Goal: Navigation & Orientation: Find specific page/section

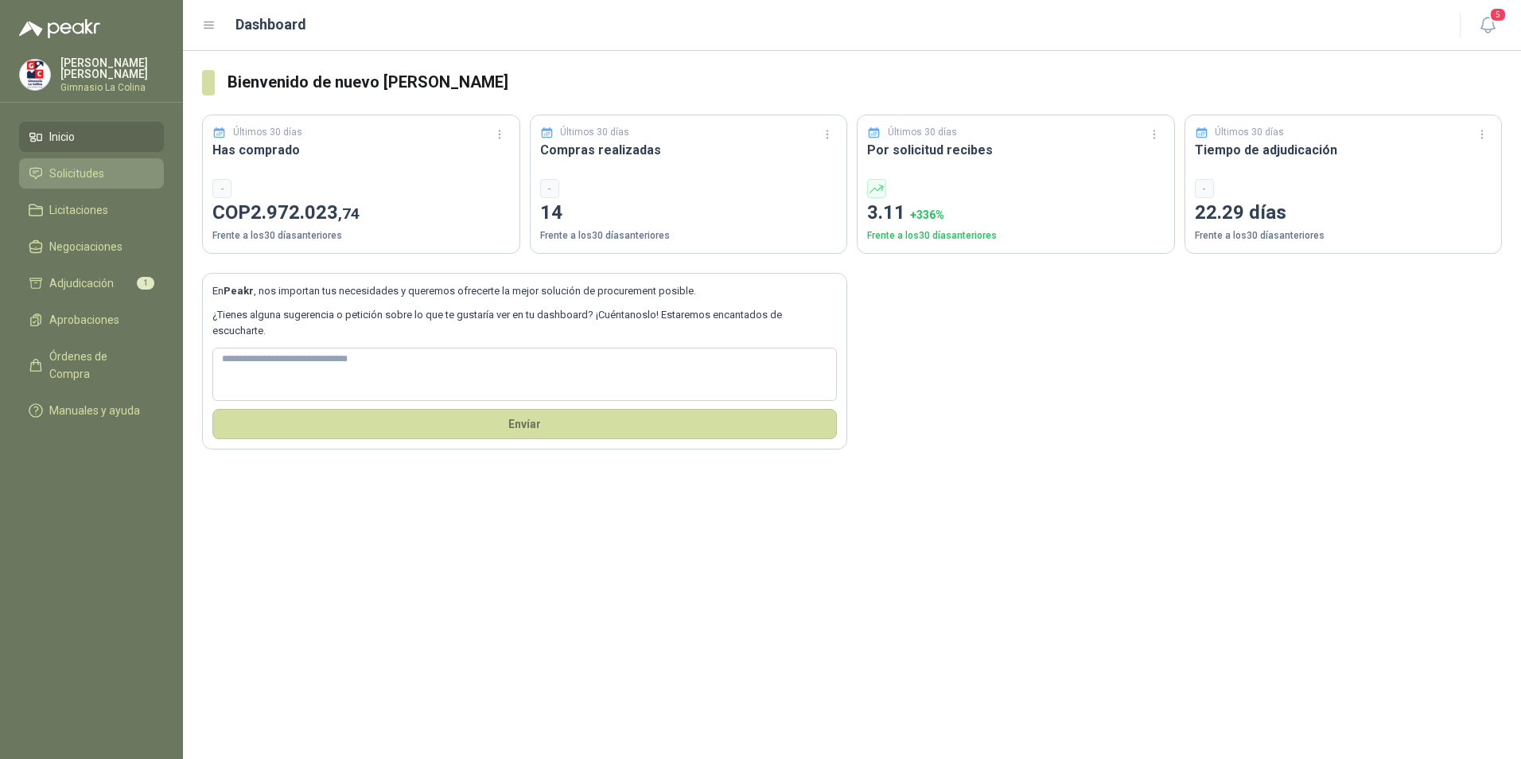
click at [66, 180] on span "Solicitudes" at bounding box center [76, 174] width 55 height 18
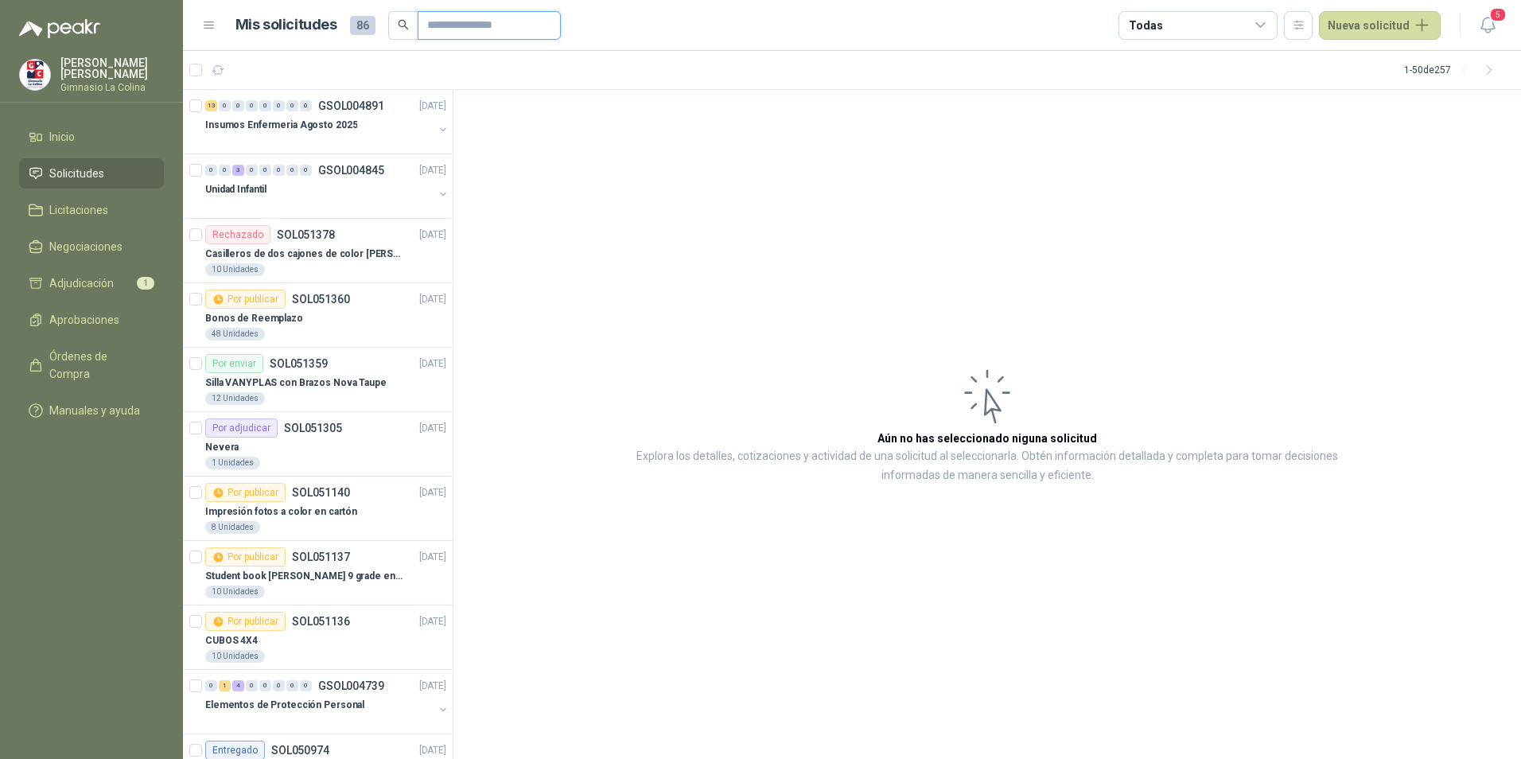
click at [498, 24] on input "text" at bounding box center [482, 25] width 111 height 27
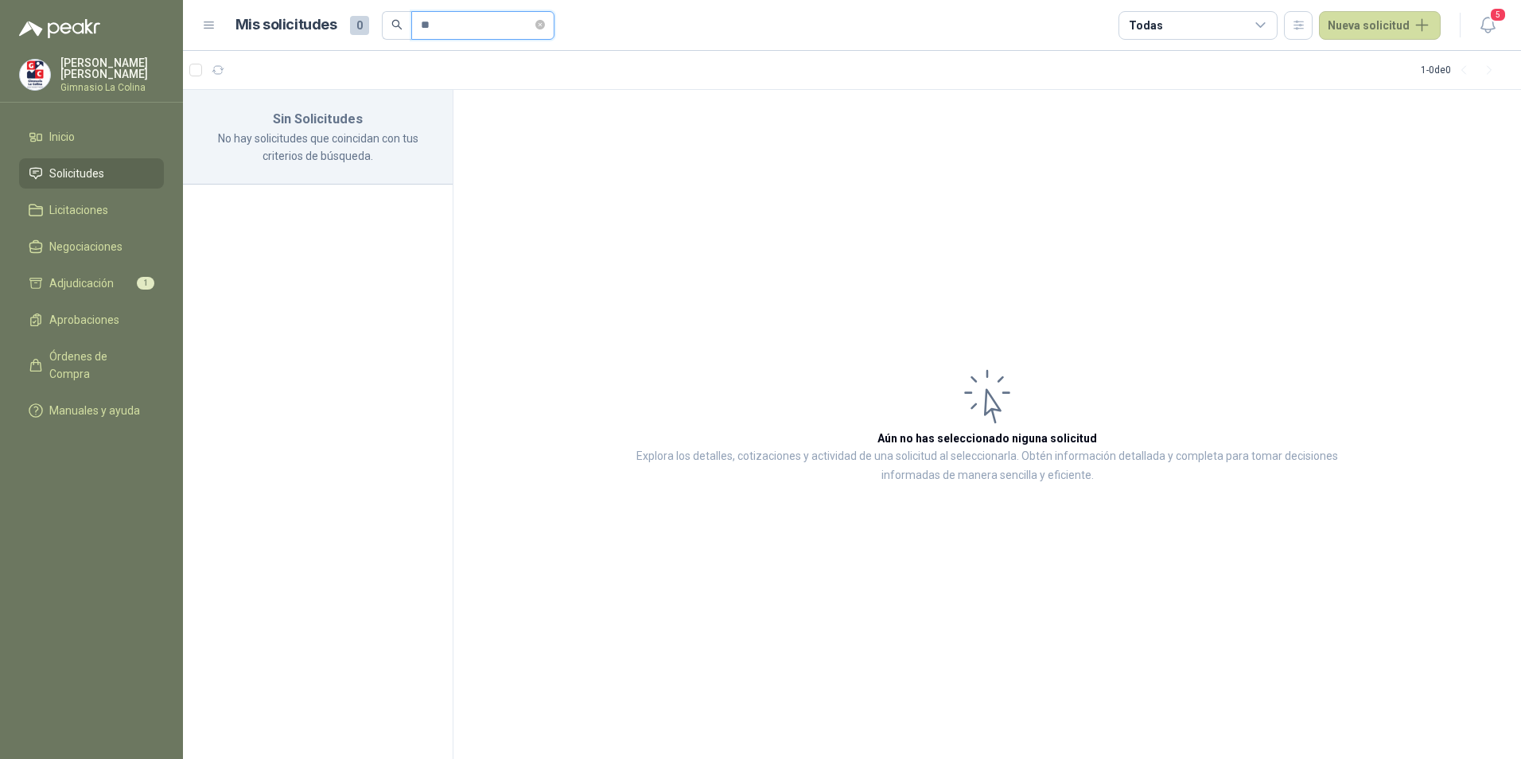
type input "*"
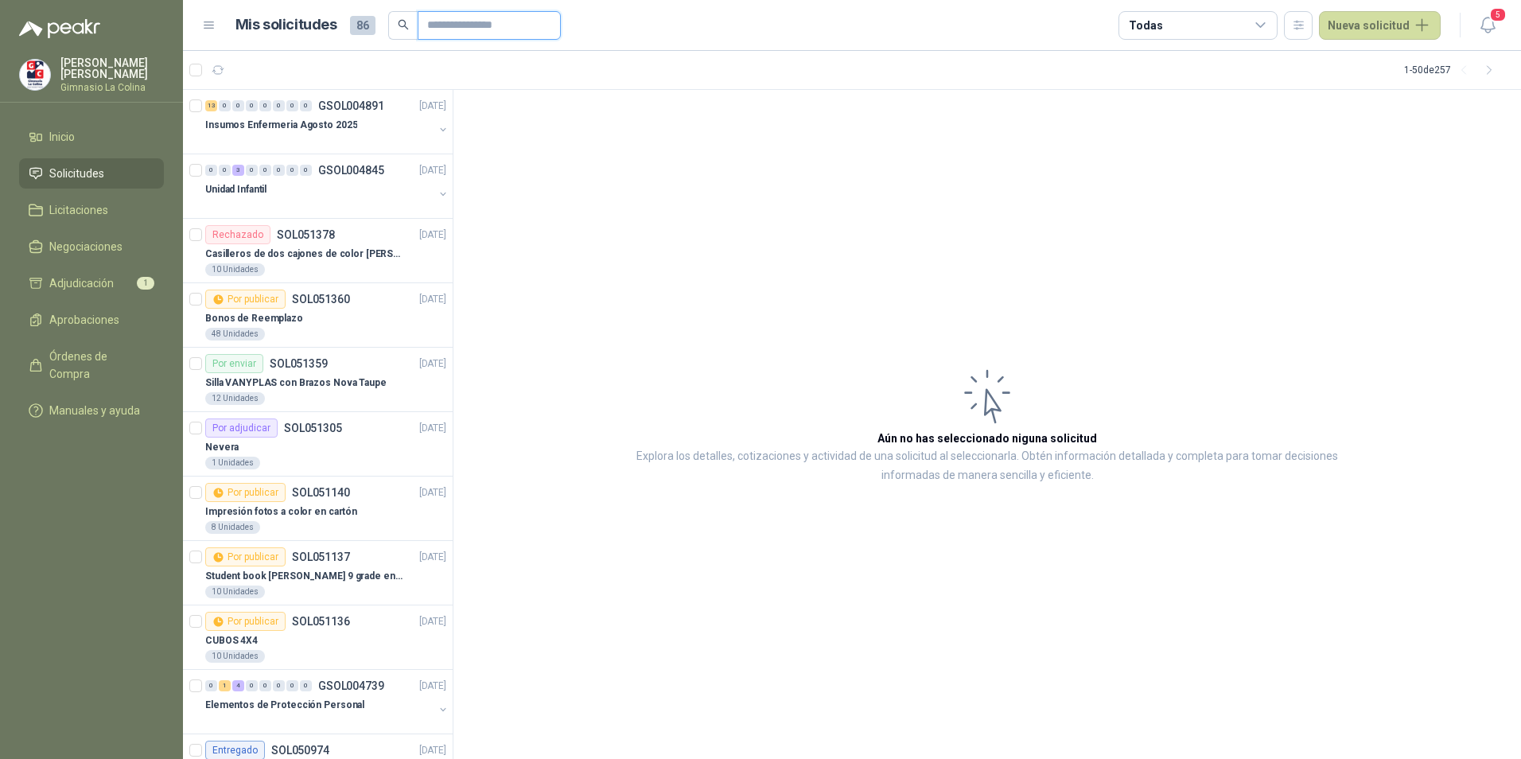
click at [509, 32] on input "text" at bounding box center [482, 25] width 111 height 27
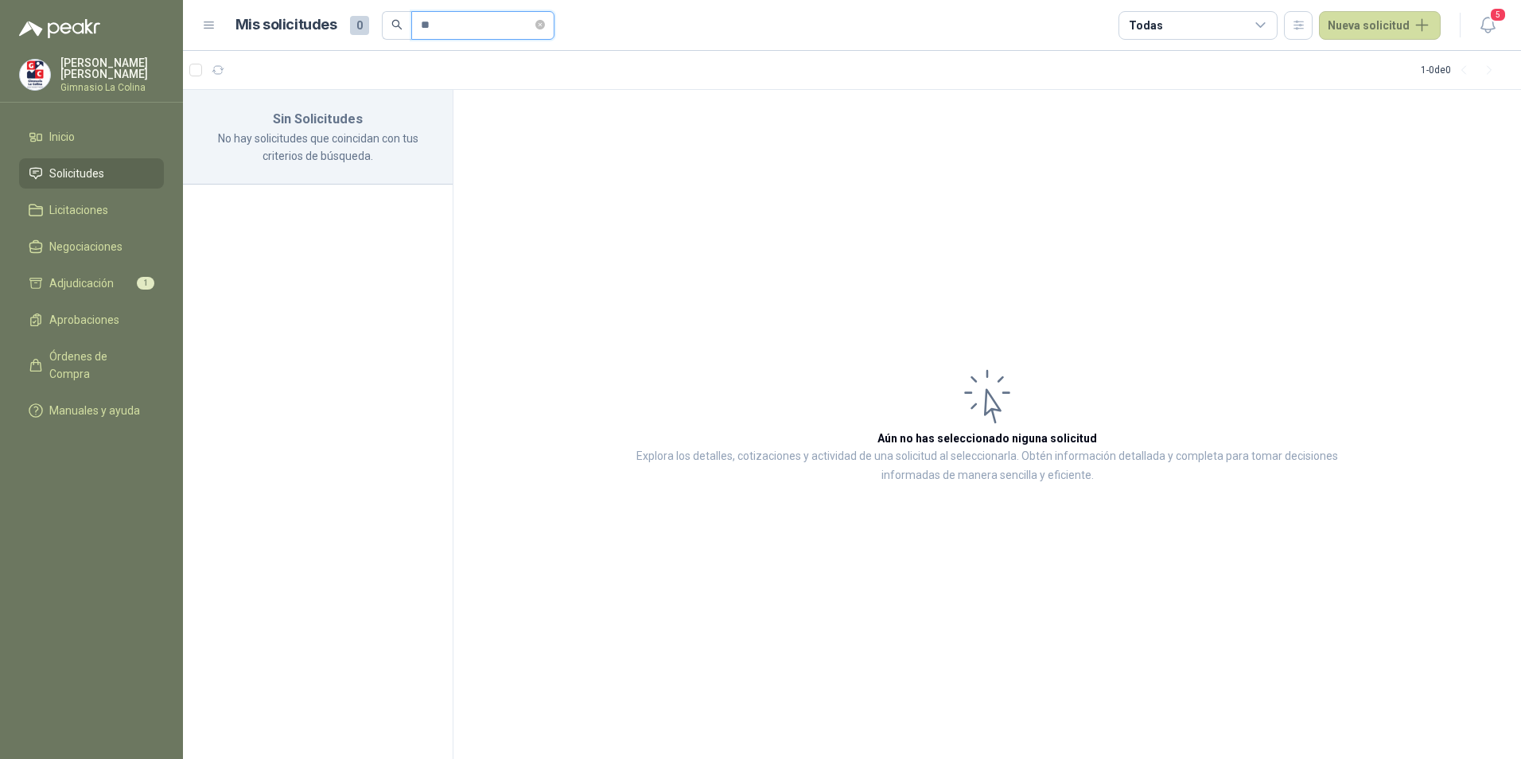
type input "*"
type input "*********"
click at [71, 328] on span "Aprobaciones" at bounding box center [84, 320] width 70 height 18
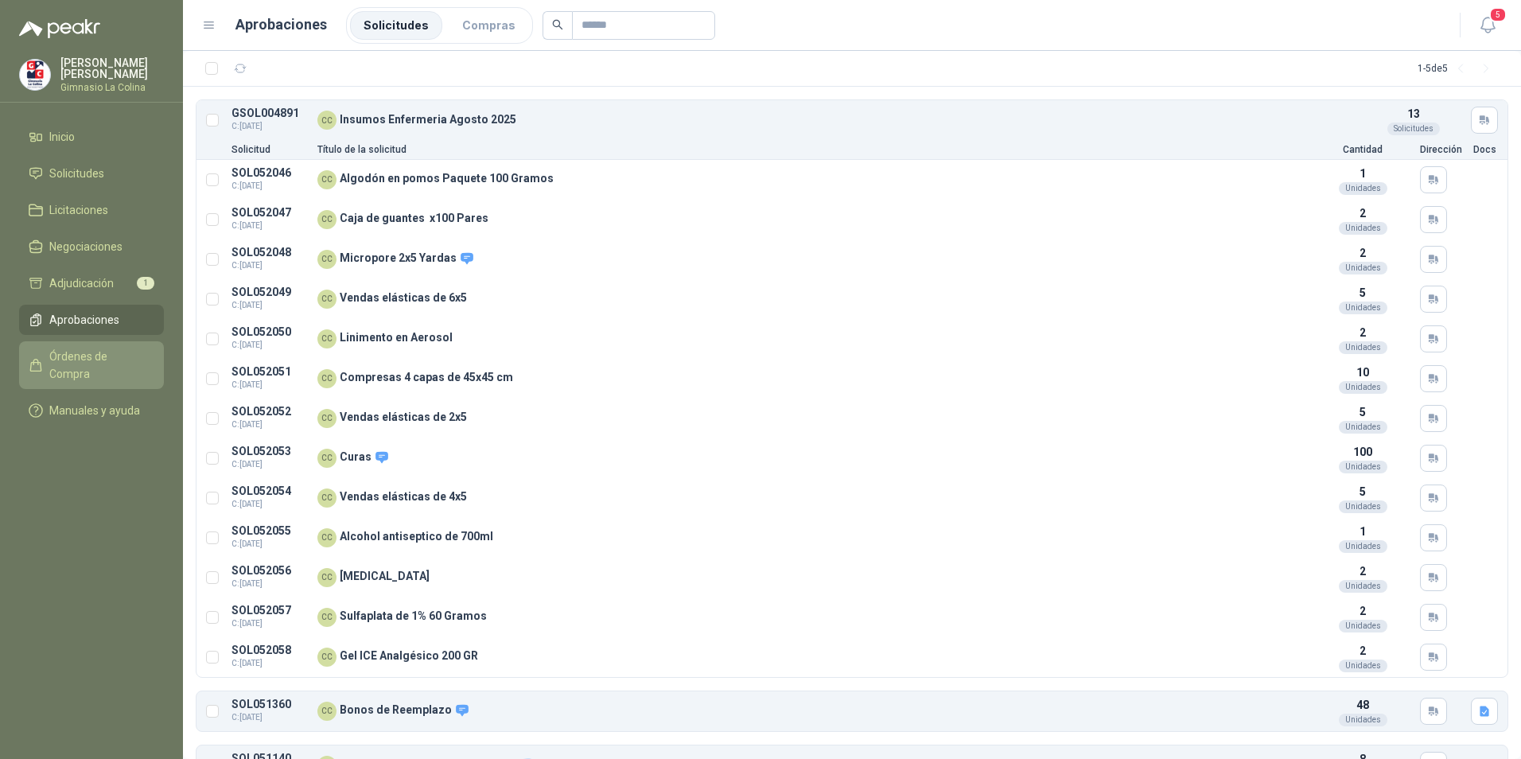
click at [93, 352] on span "Órdenes de Compra" at bounding box center [98, 365] width 99 height 35
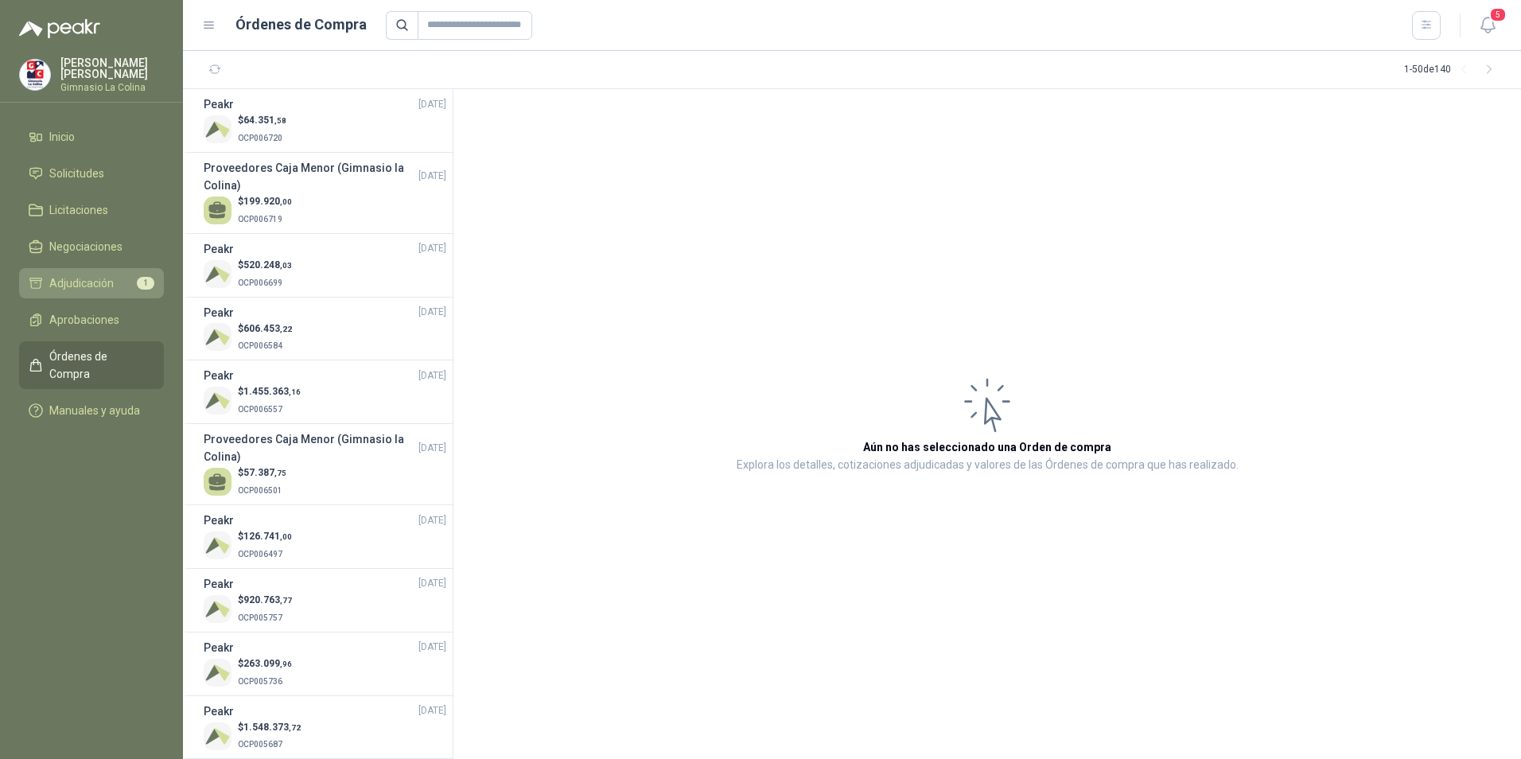
click at [79, 276] on span "Adjudicación" at bounding box center [81, 283] width 64 height 18
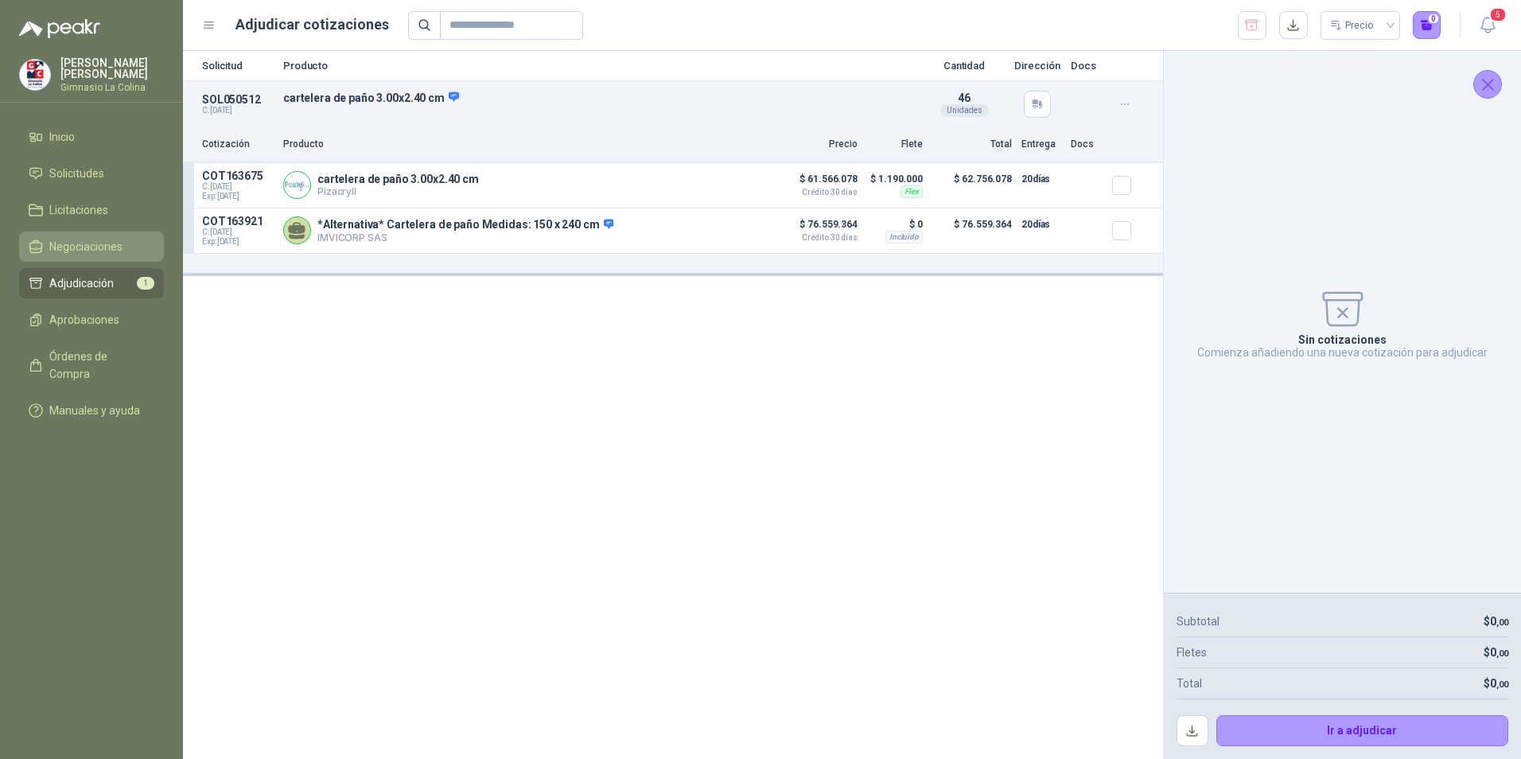
click at [84, 248] on span "Negociaciones" at bounding box center [85, 247] width 73 height 18
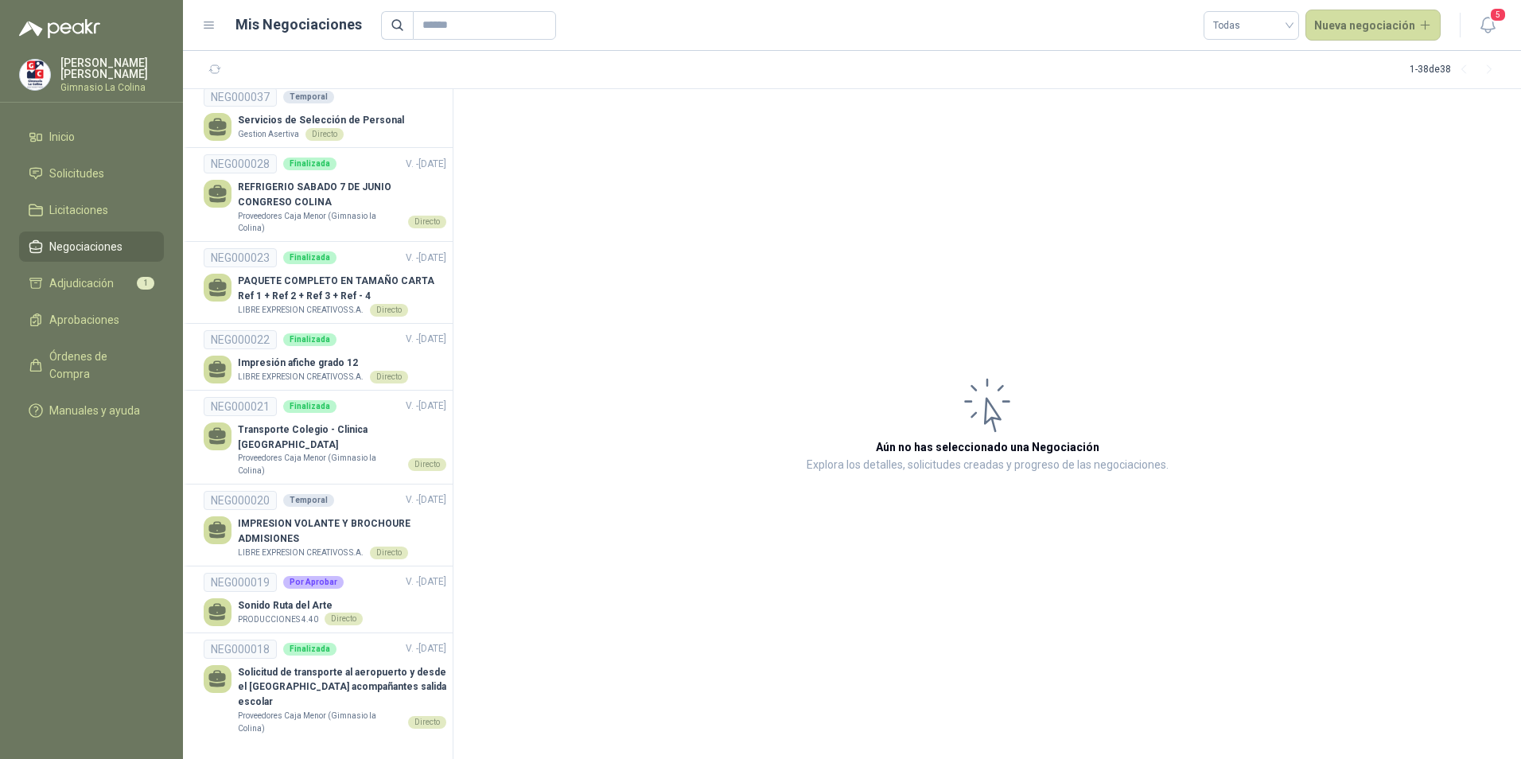
scroll to position [2325, 0]
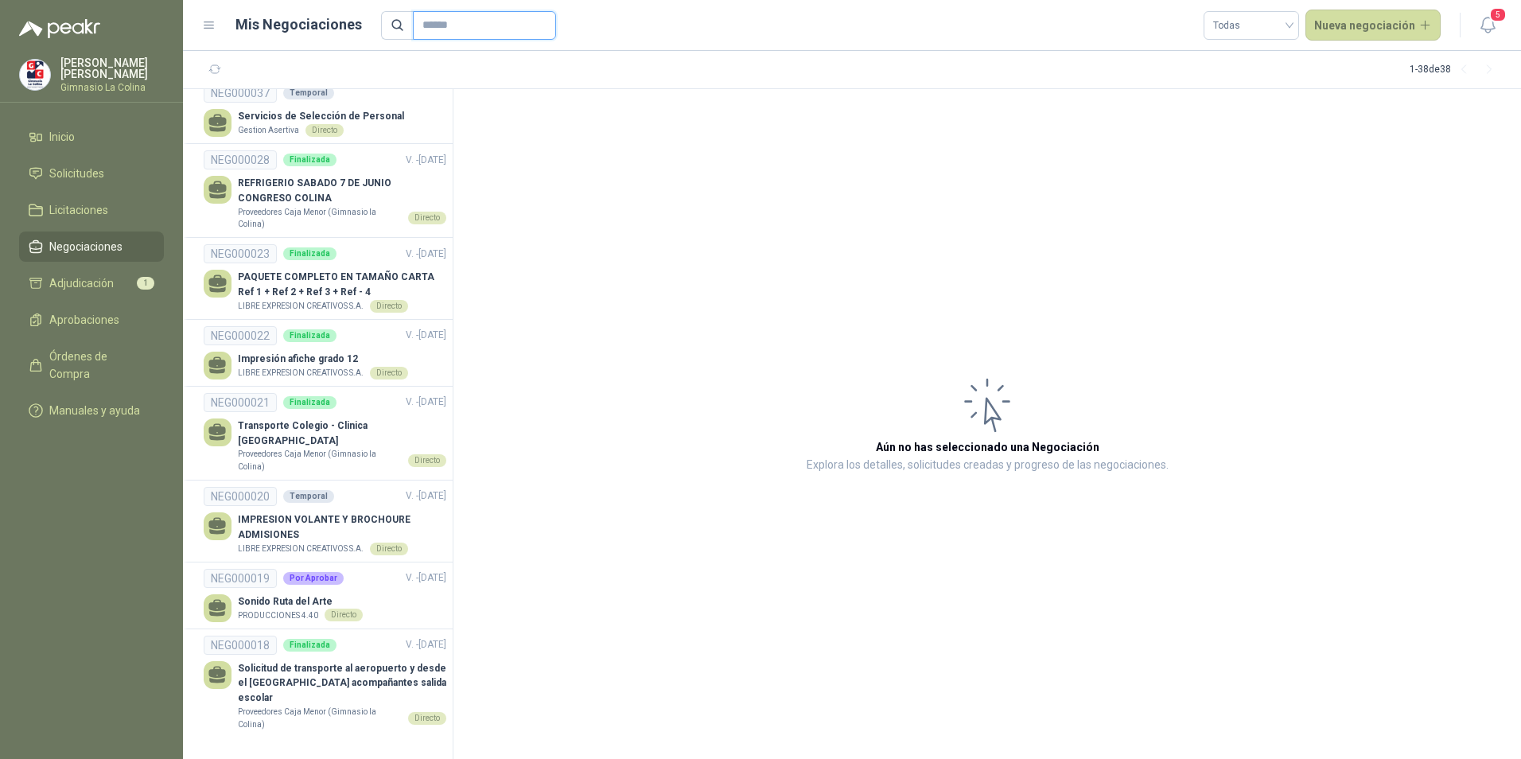
click at [457, 36] on input "text" at bounding box center [477, 25] width 111 height 27
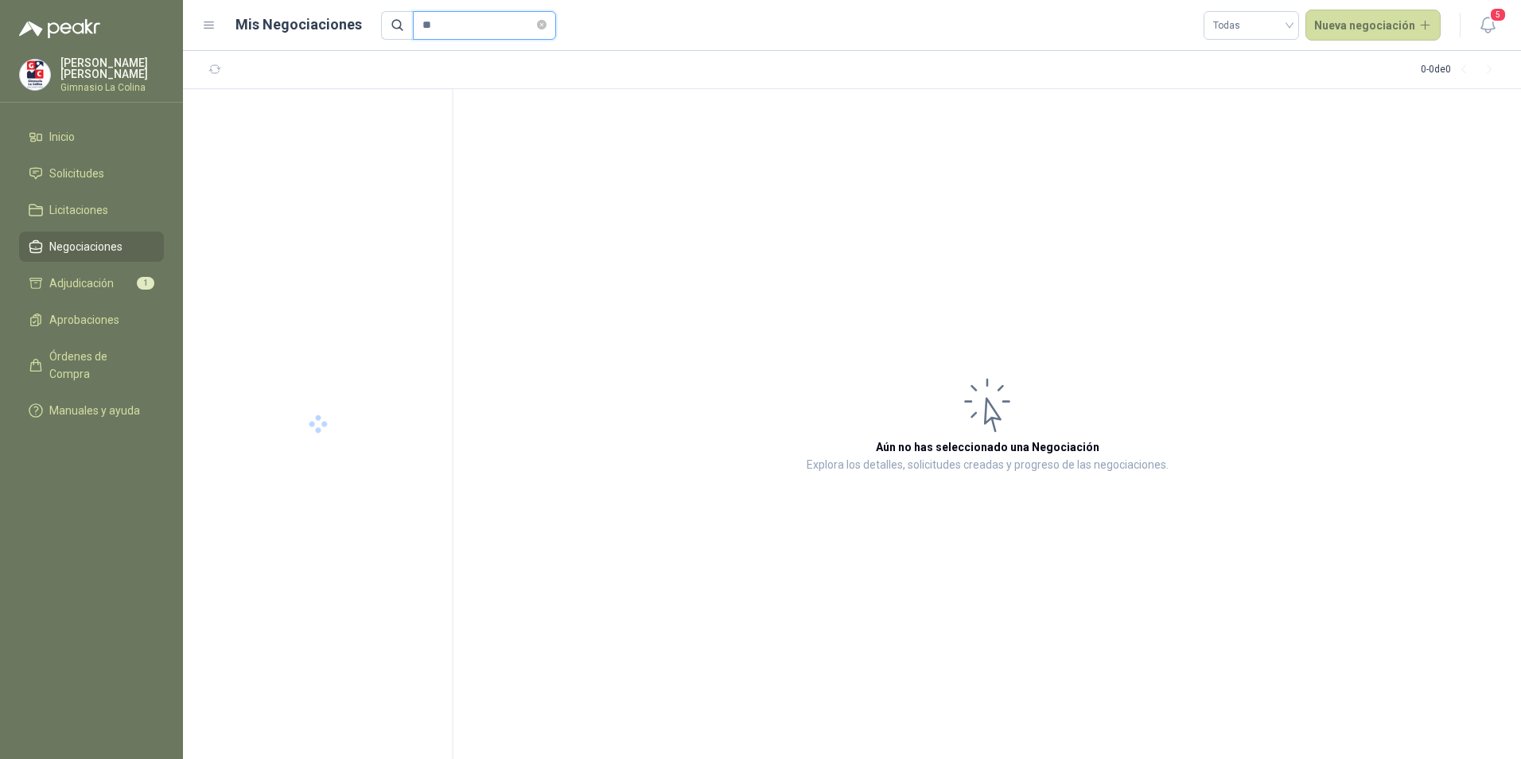
type input "*"
click at [113, 173] on li "Solicitudes" at bounding box center [92, 174] width 126 height 18
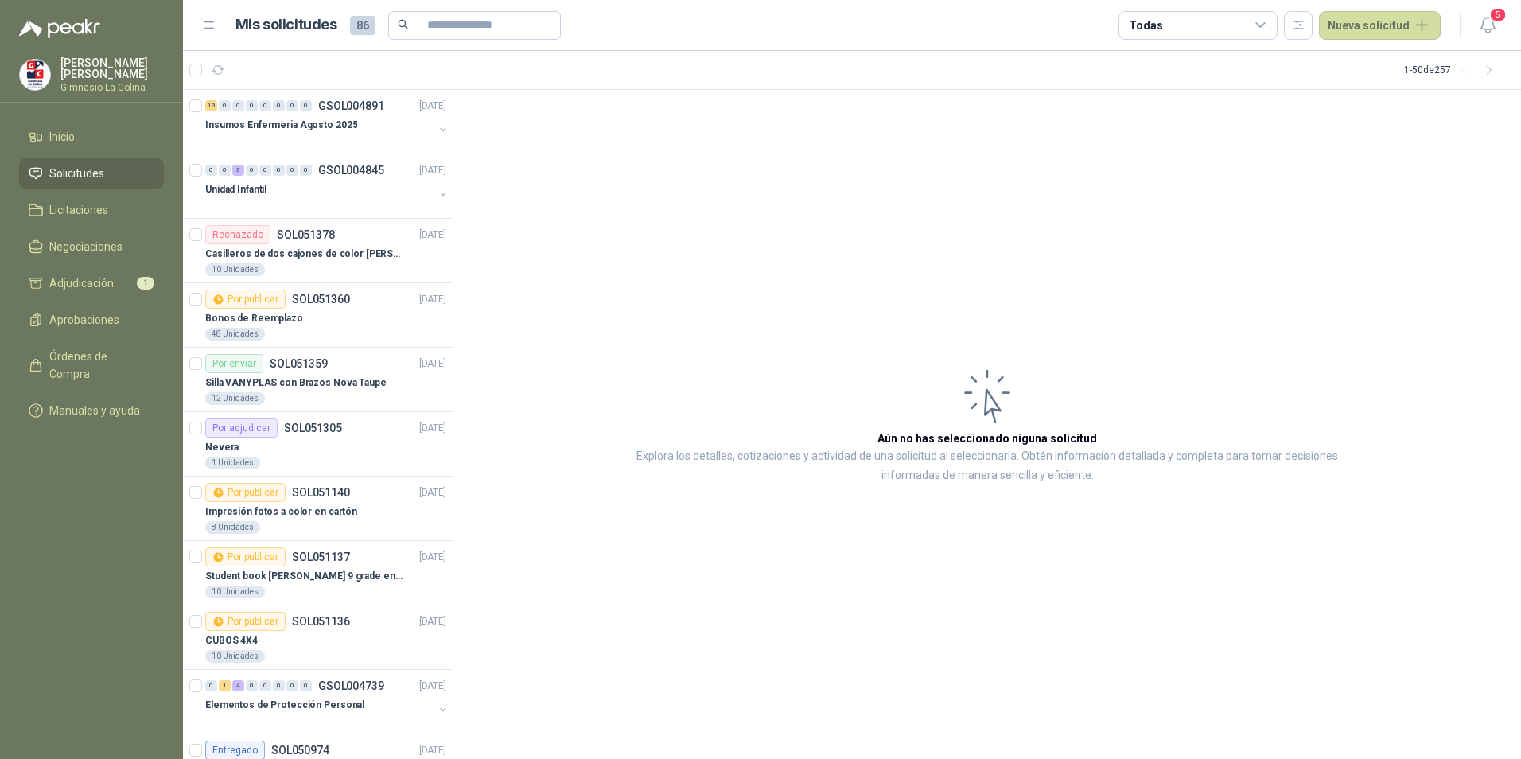
click at [1260, 24] on icon at bounding box center [1261, 25] width 14 height 14
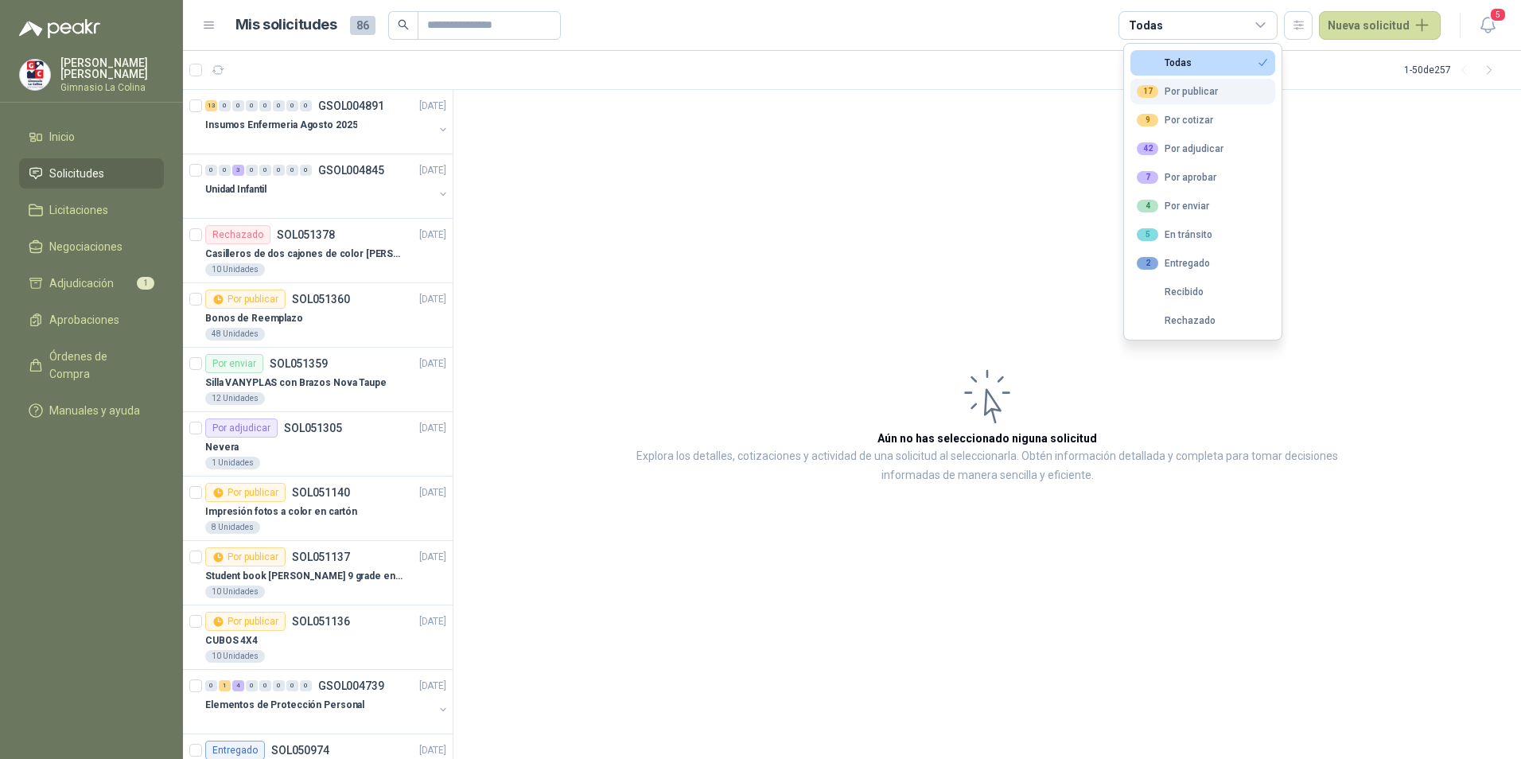
click at [1209, 97] on div "17 Por publicar" at bounding box center [1177, 91] width 81 height 13
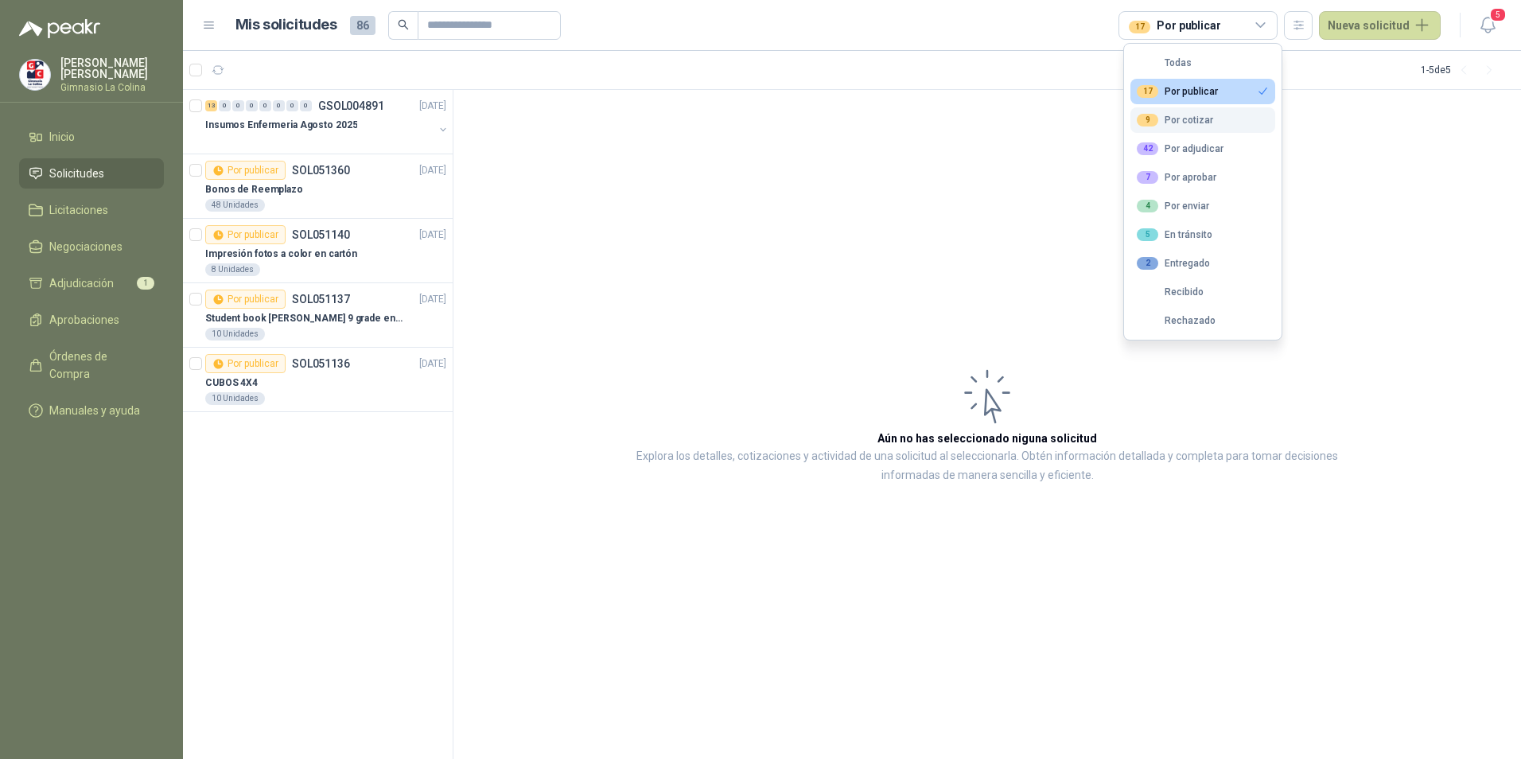
click at [1220, 125] on button "9 Por cotizar" at bounding box center [1203, 119] width 145 height 25
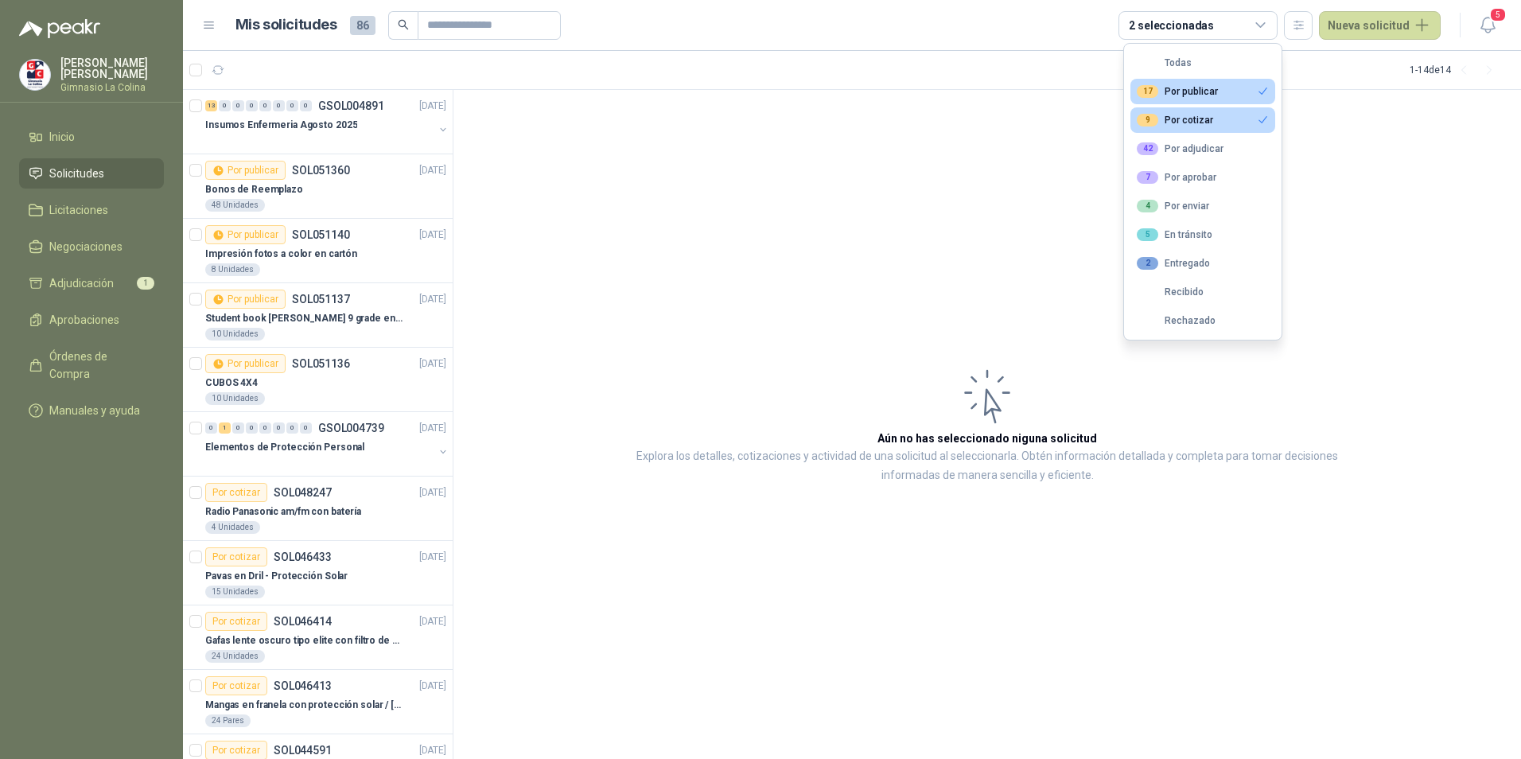
click at [1220, 84] on button "17 Por publicar" at bounding box center [1203, 91] width 145 height 25
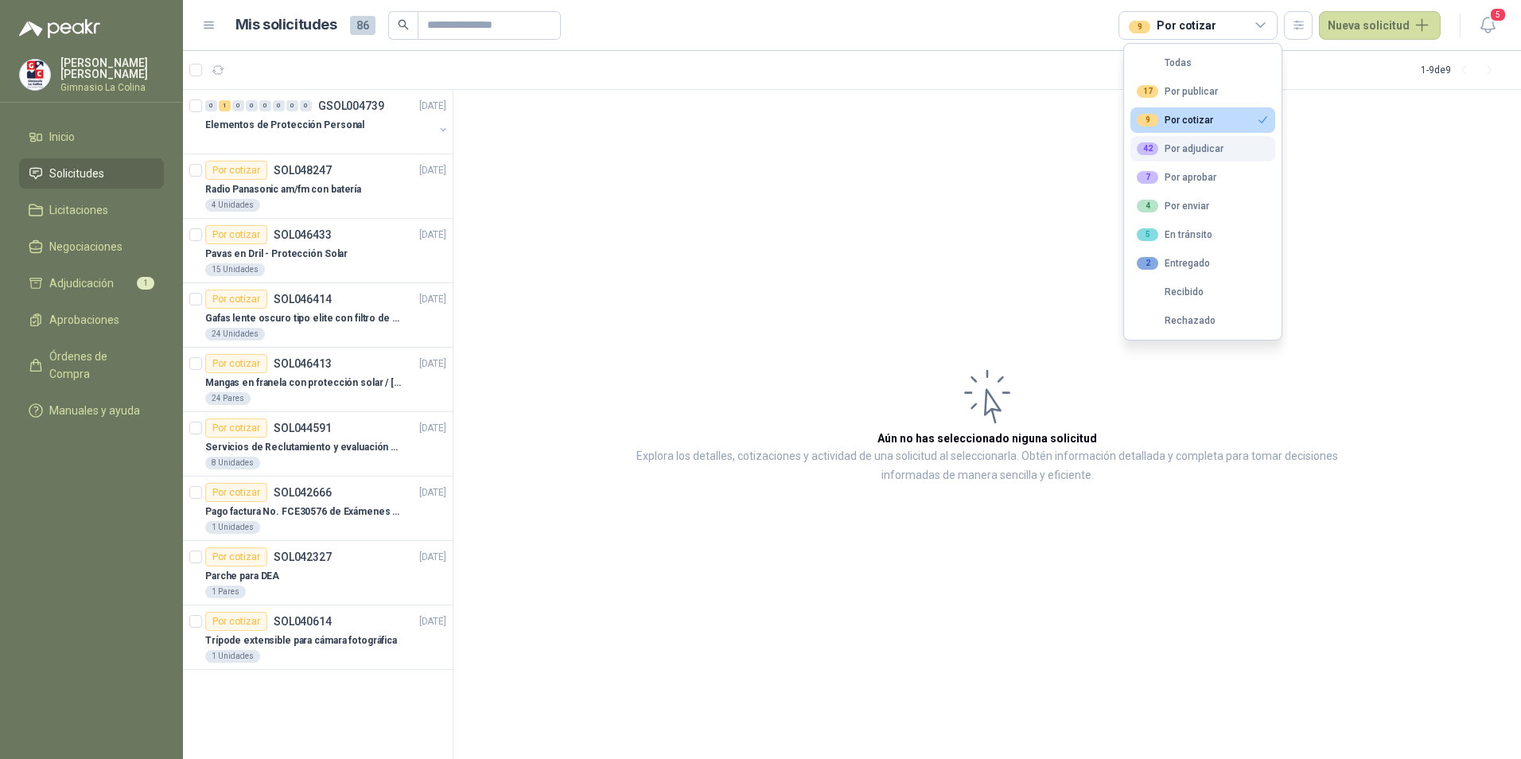
click at [1223, 149] on button "42 Por adjudicar" at bounding box center [1203, 148] width 145 height 25
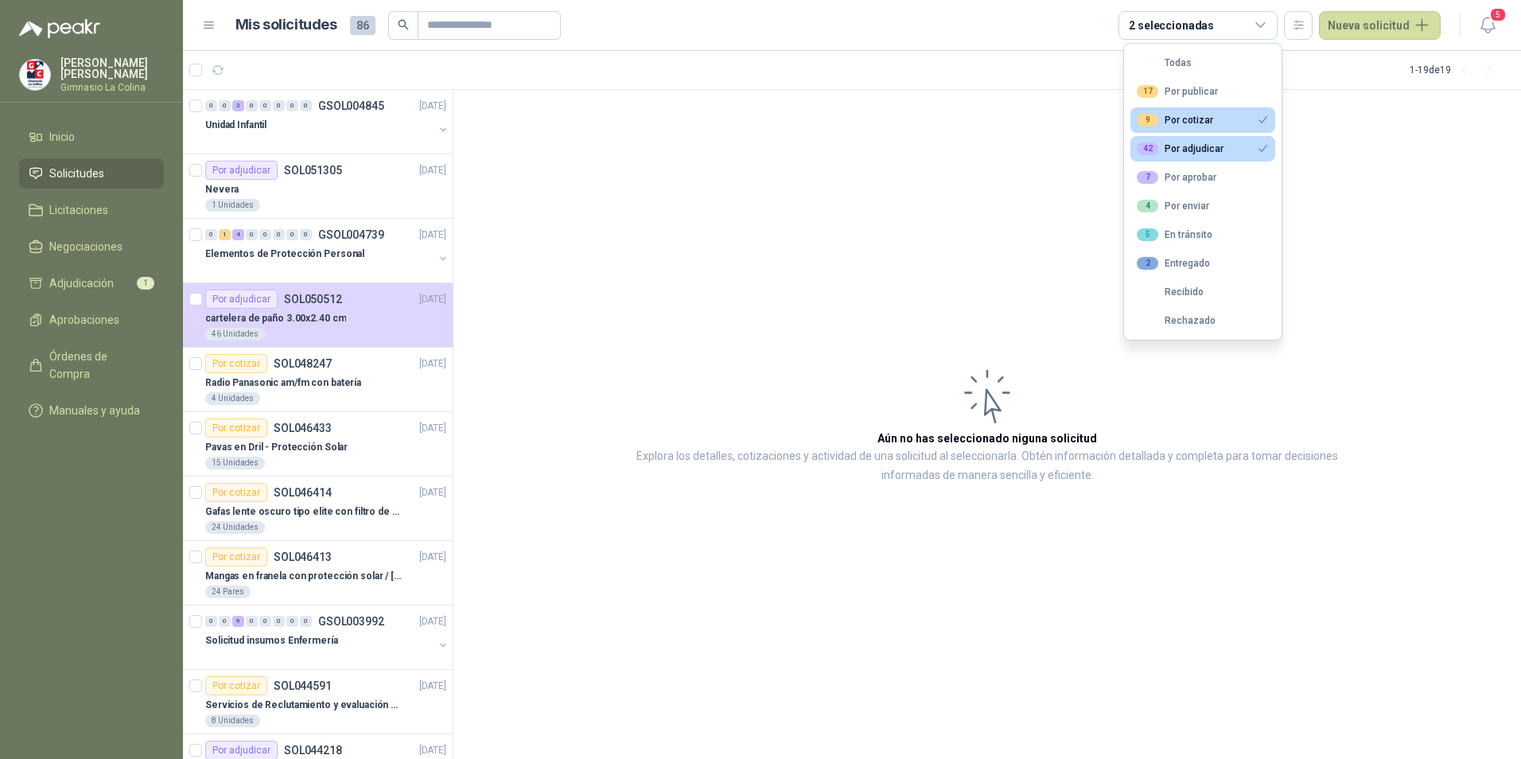
click at [1233, 115] on button "9 Por cotizar" at bounding box center [1203, 119] width 145 height 25
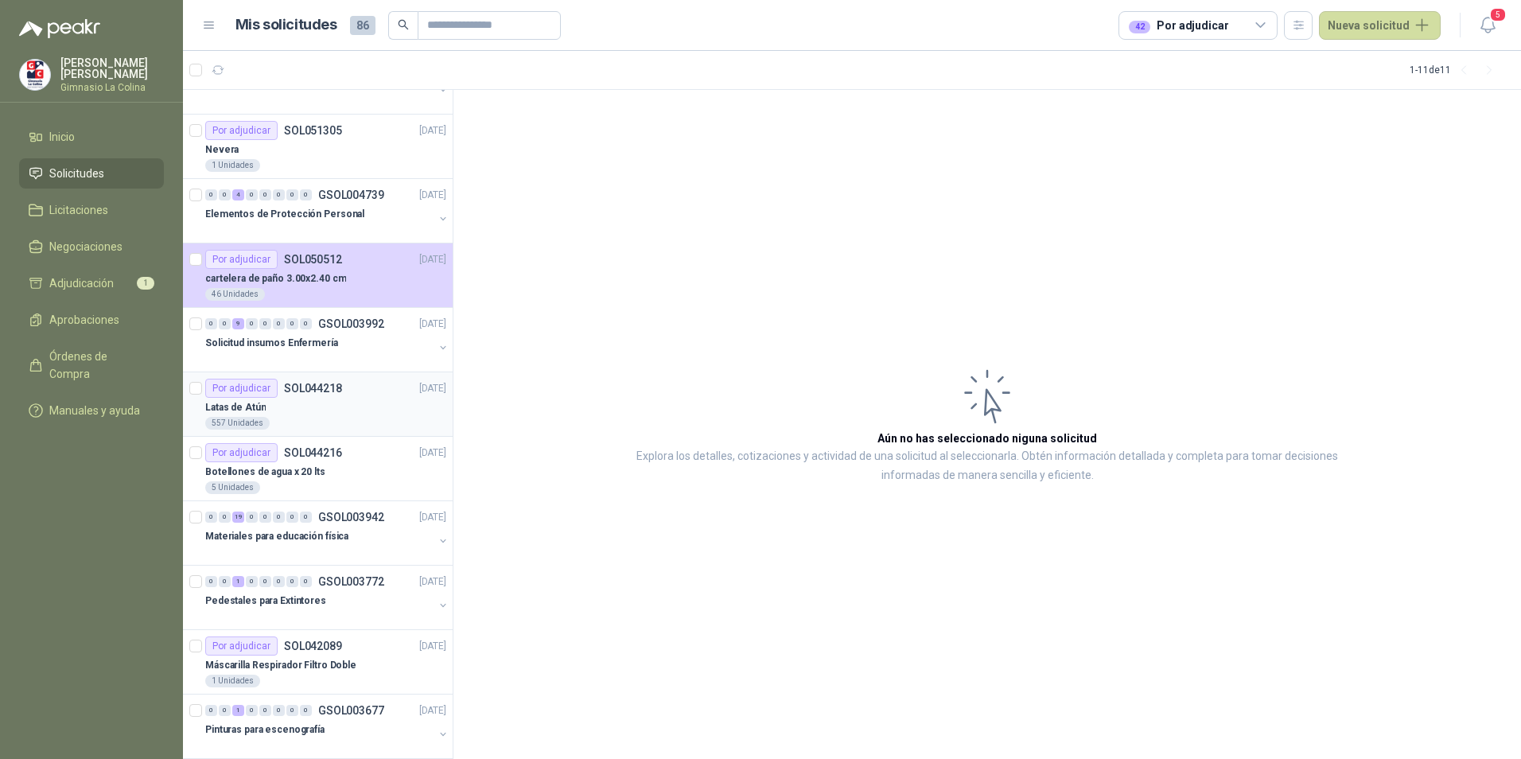
scroll to position [61, 0]
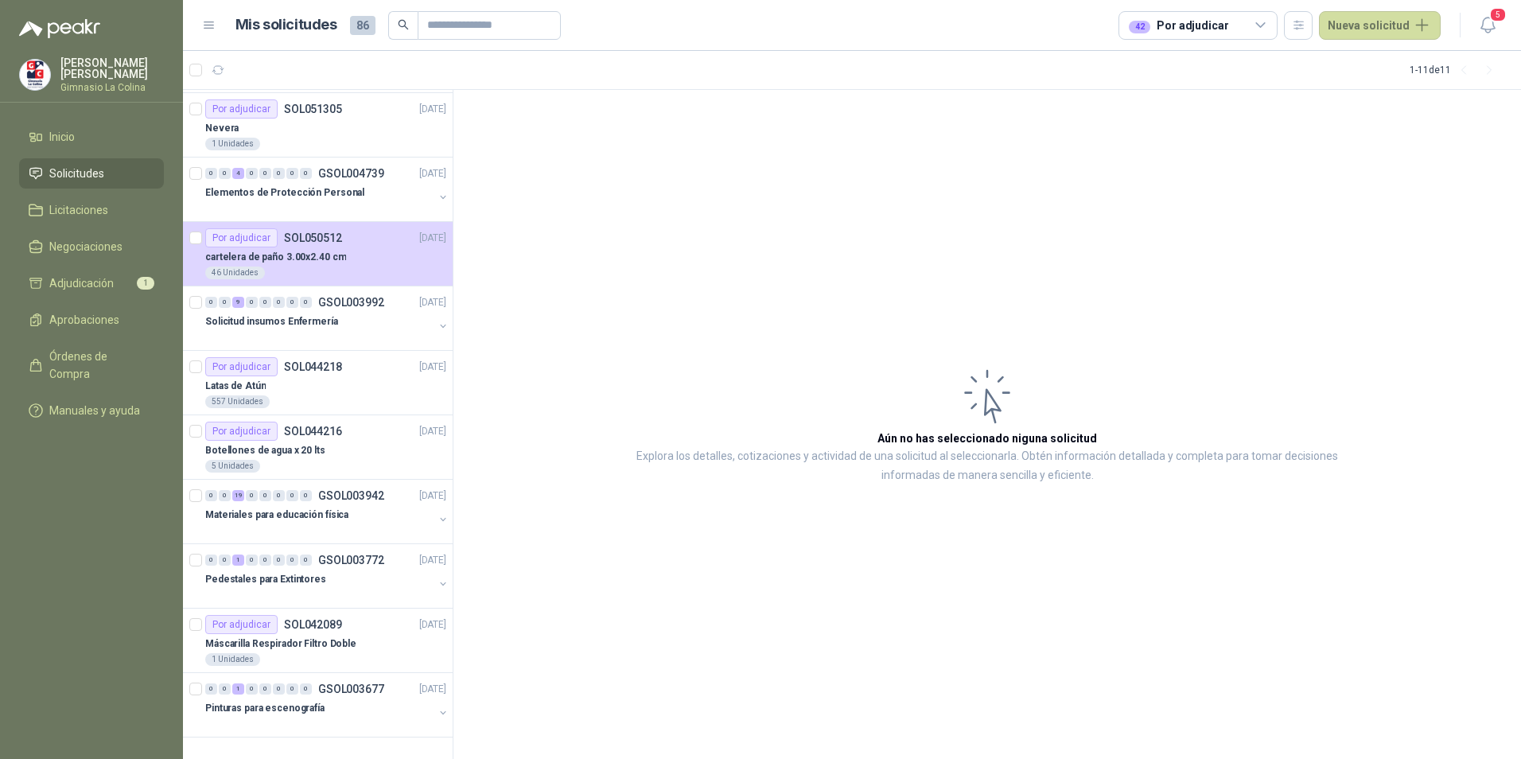
drag, startPoint x: 321, startPoint y: 421, endPoint x: 156, endPoint y: 516, distance: 190.0
click at [155, 516] on menu "[PERSON_NAME] Gimnasio La [PERSON_NAME] Solicitudes Licitaciones Negociaciones …" at bounding box center [91, 379] width 183 height 759
click at [1259, 20] on icon at bounding box center [1261, 25] width 14 height 14
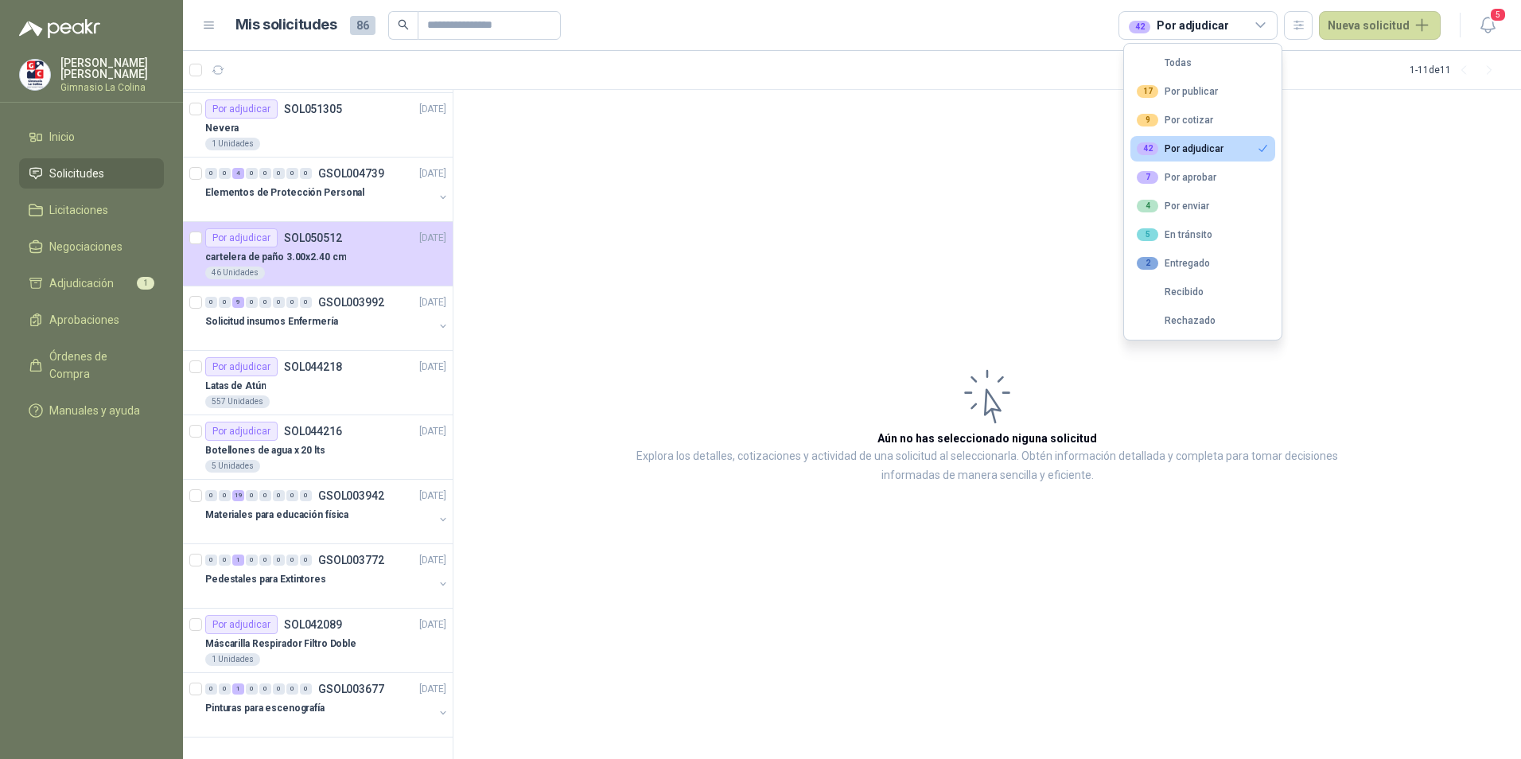
click at [1201, 148] on div "42 Por adjudicar" at bounding box center [1180, 148] width 87 height 13
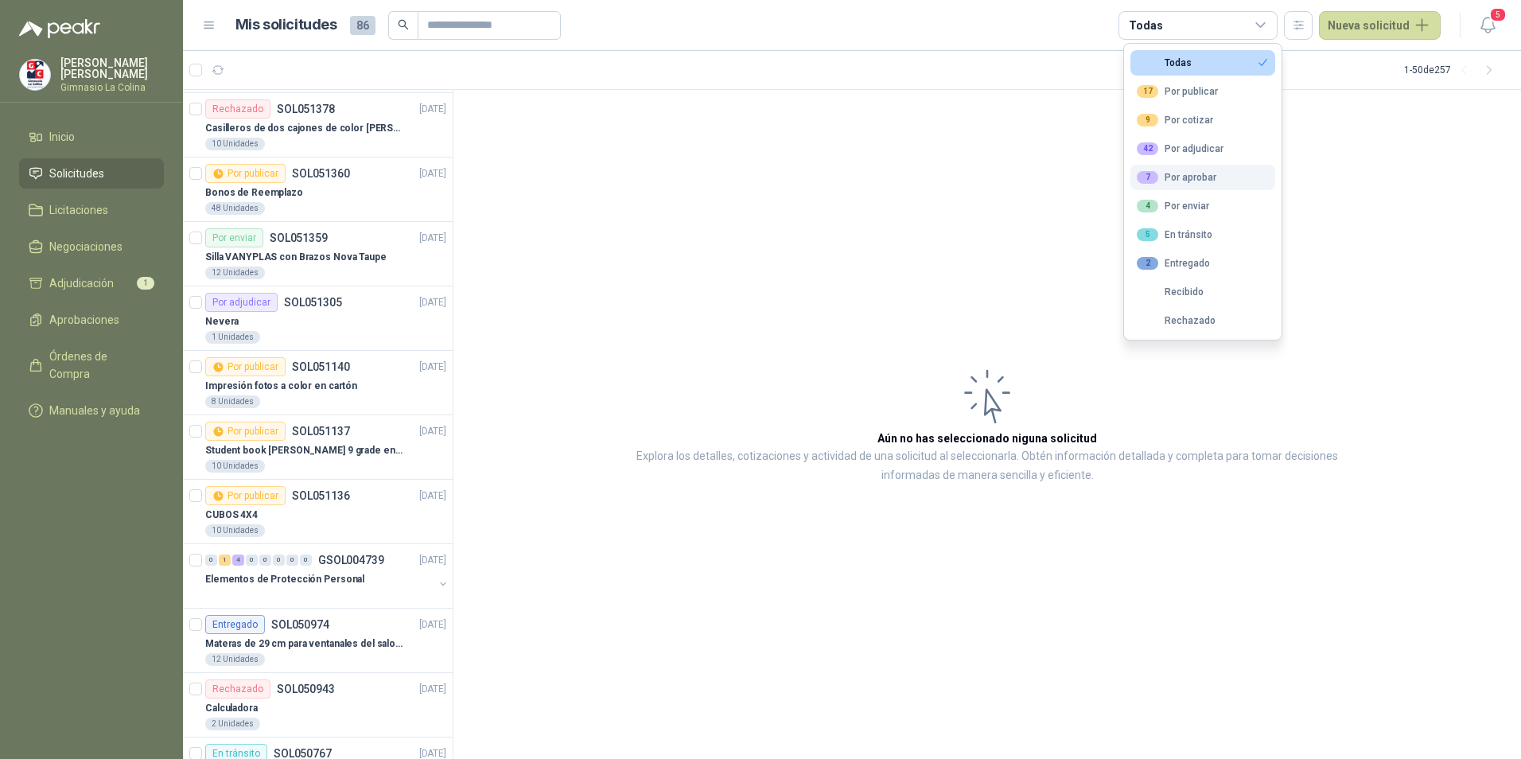
click at [1191, 175] on div "7 Por aprobar" at bounding box center [1177, 177] width 80 height 13
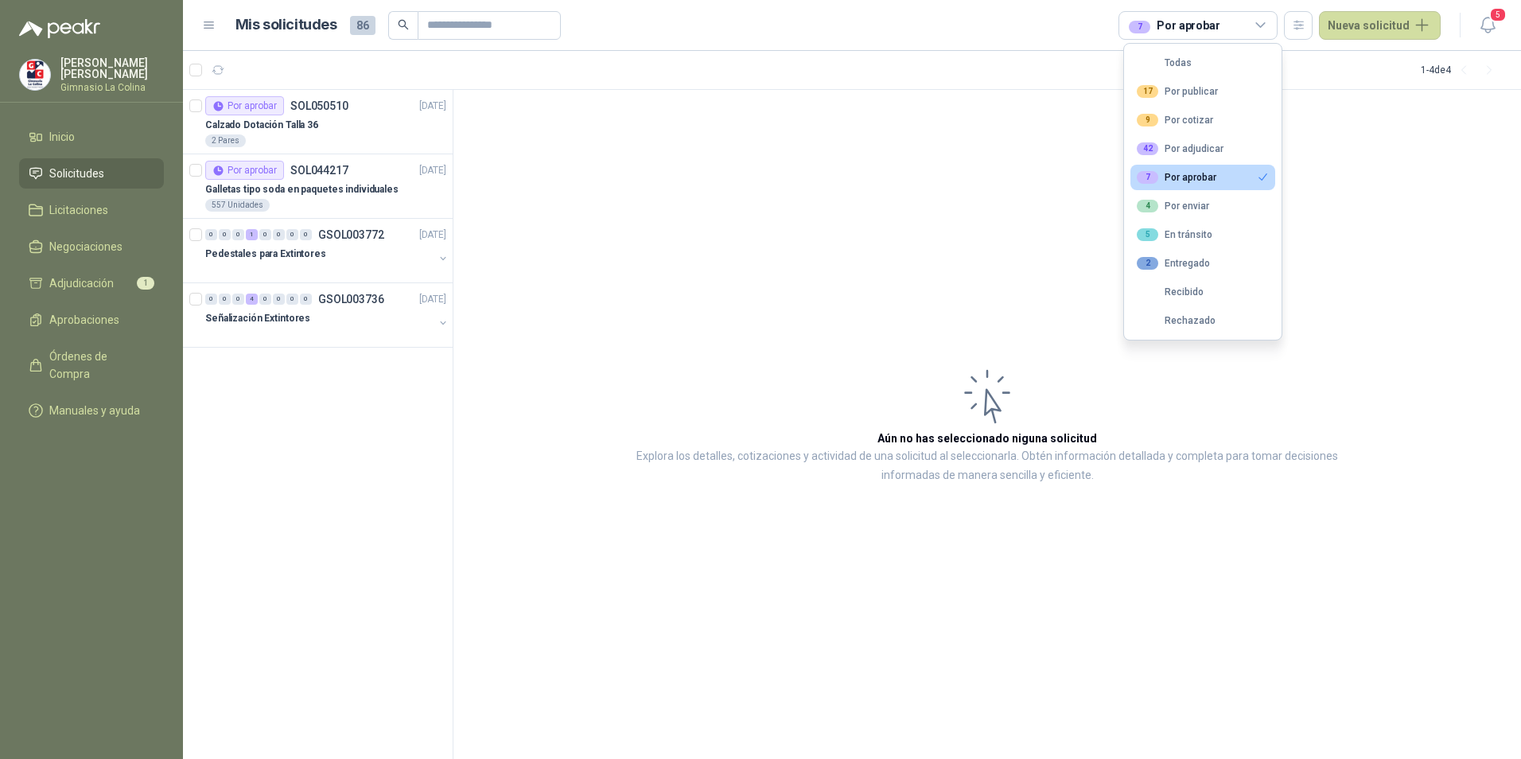
click at [1249, 173] on button "7 Por aprobar" at bounding box center [1203, 177] width 145 height 25
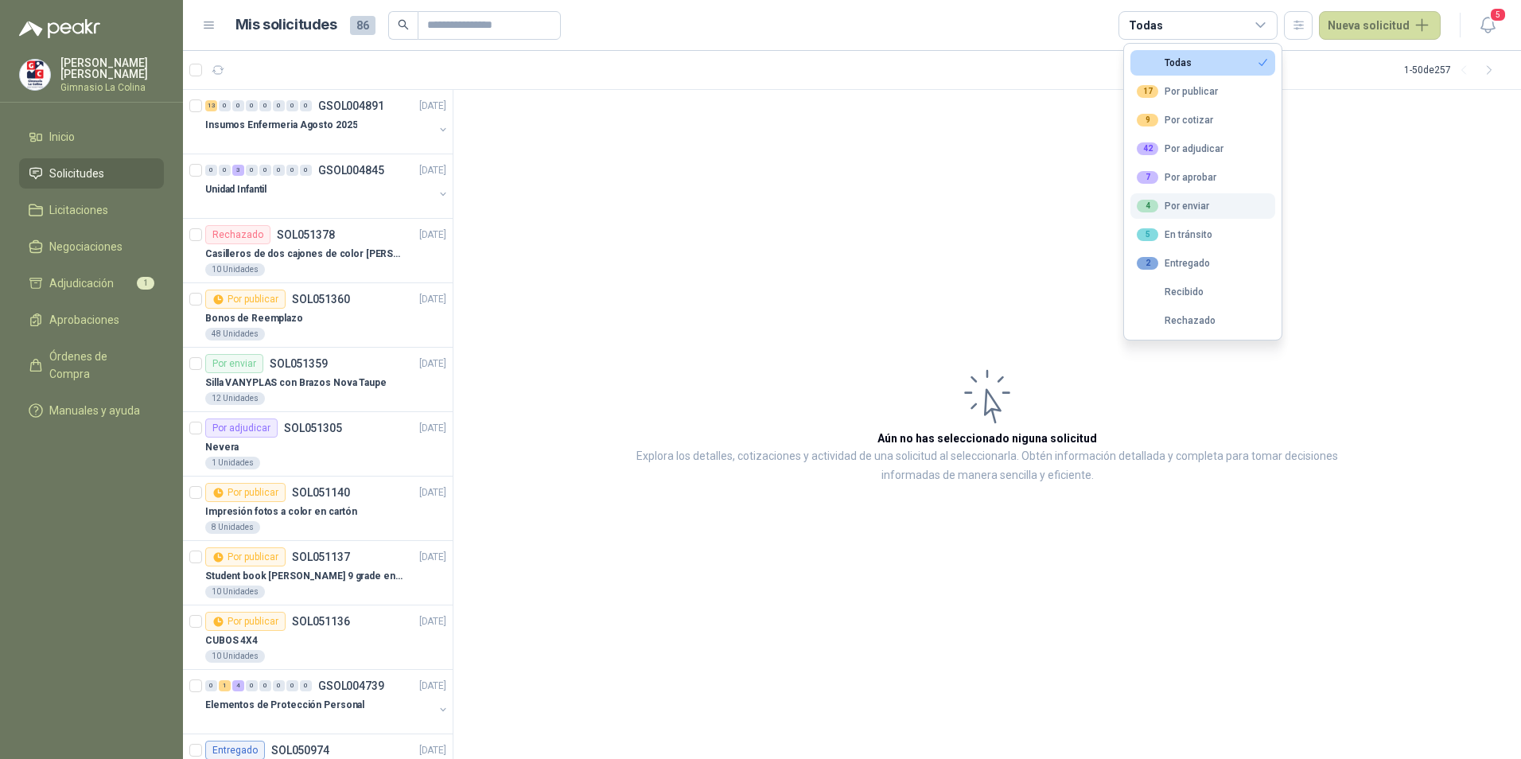
click at [1188, 200] on div "4 Por enviar" at bounding box center [1173, 206] width 72 height 13
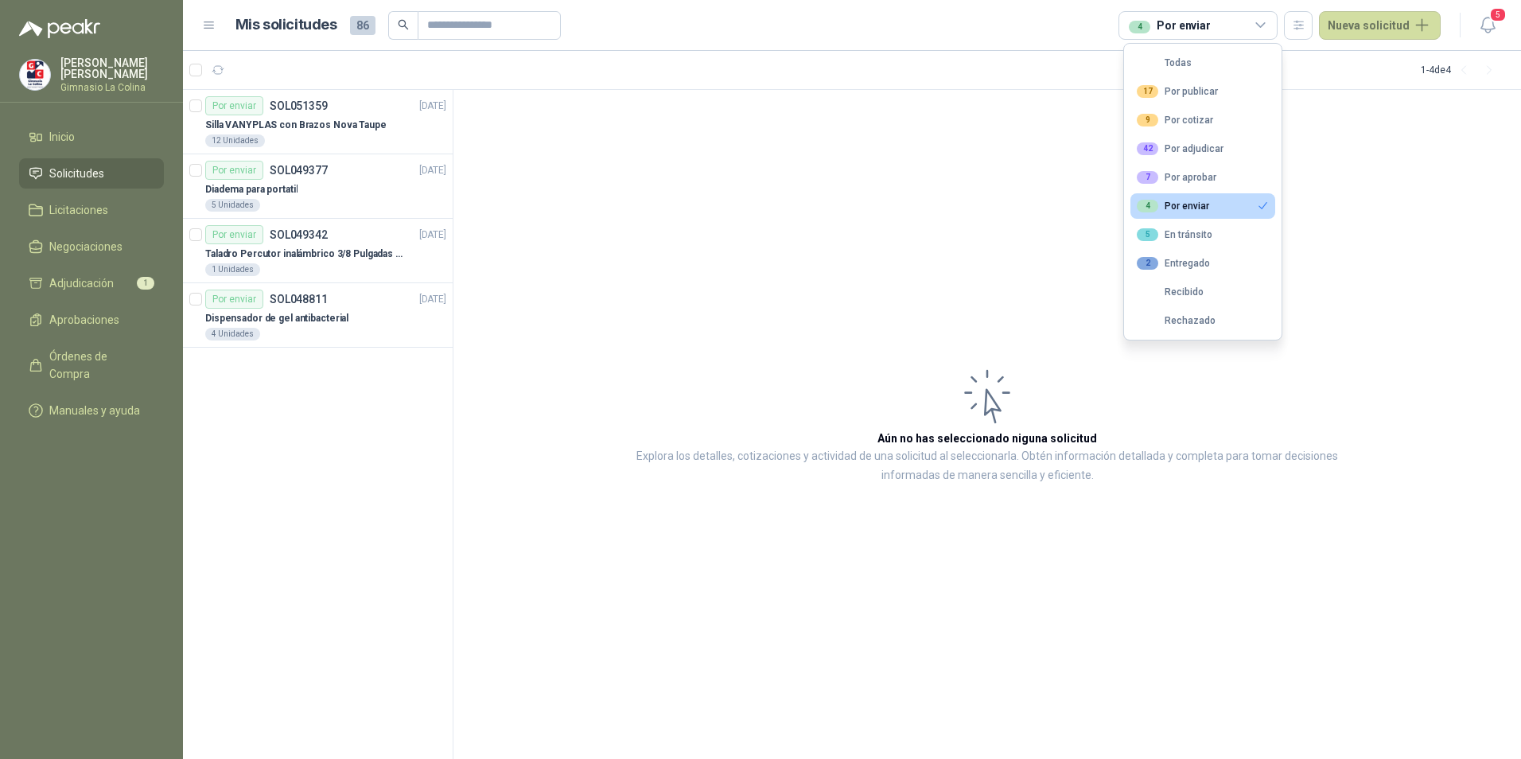
click at [1188, 200] on div "4 Por enviar" at bounding box center [1173, 206] width 72 height 13
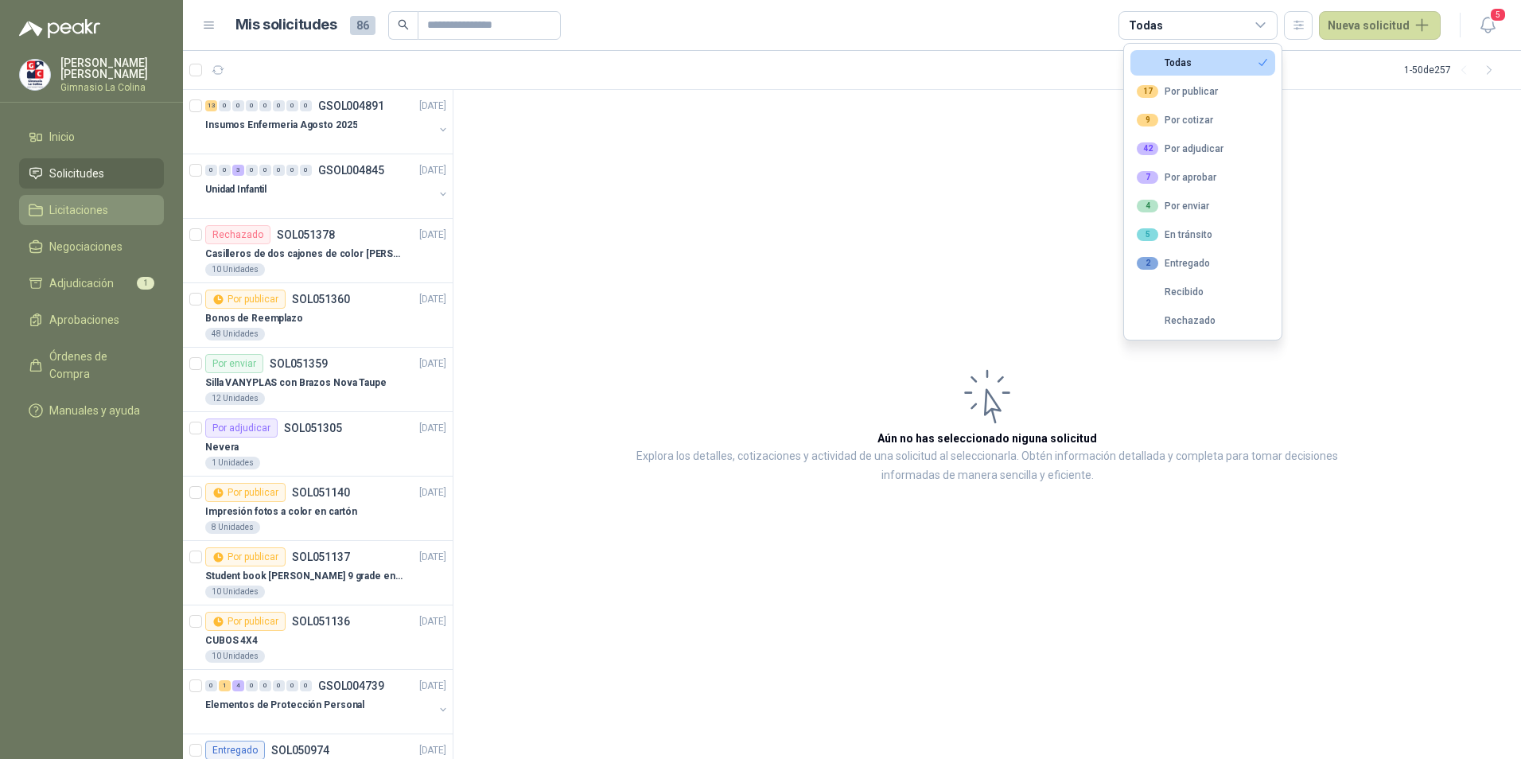
click at [77, 209] on span "Licitaciones" at bounding box center [78, 210] width 59 height 18
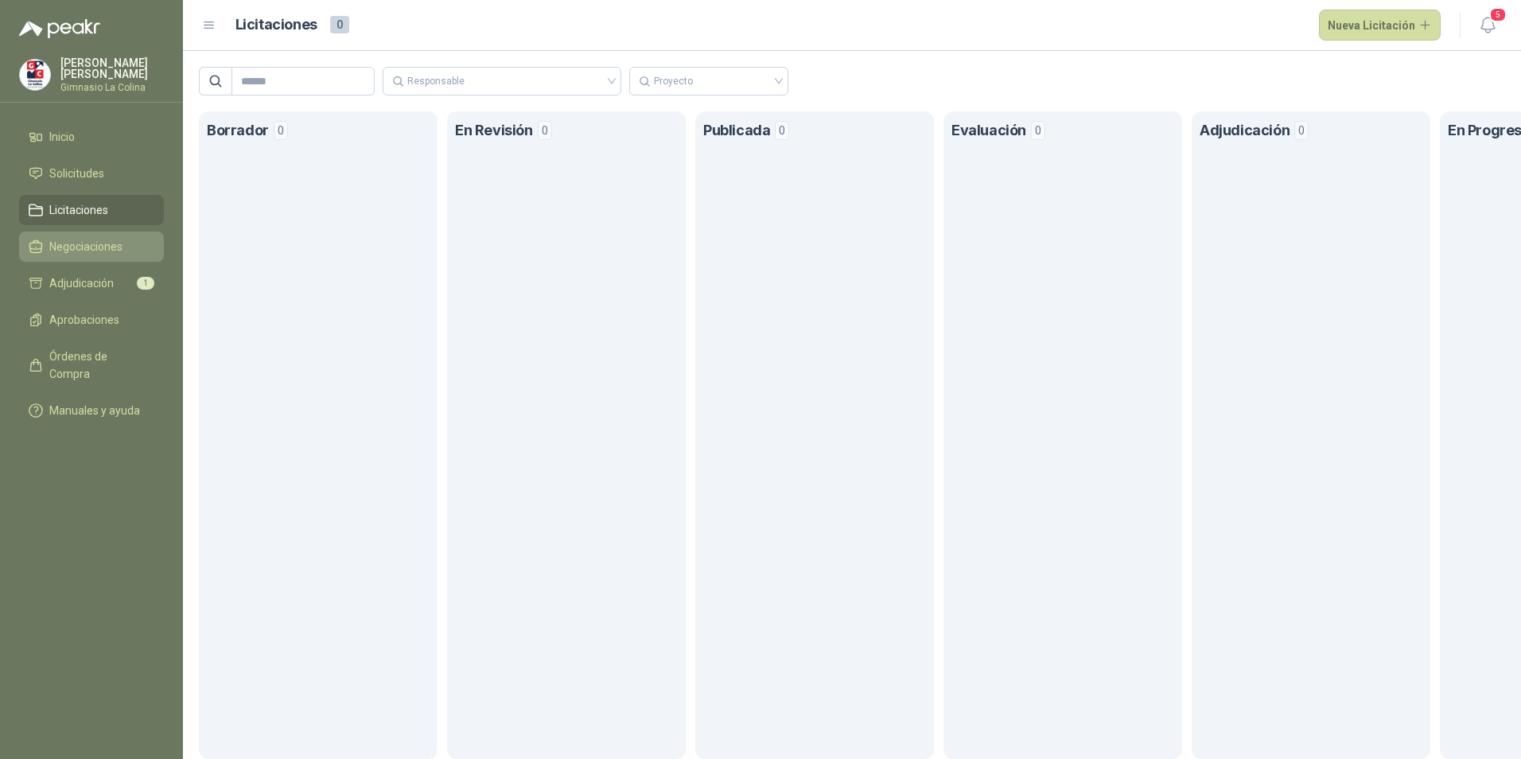
click at [78, 249] on span "Negociaciones" at bounding box center [85, 247] width 73 height 18
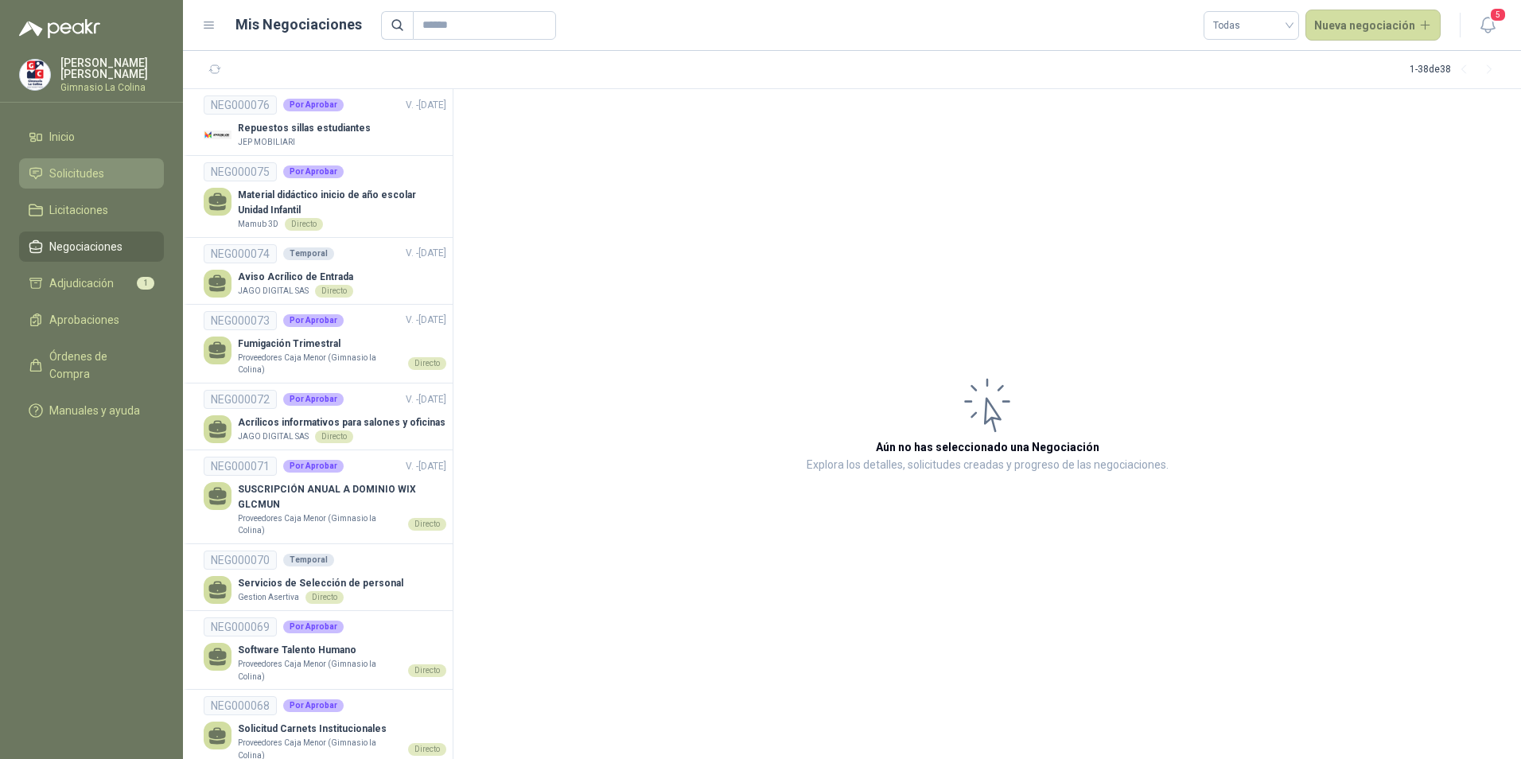
click at [85, 168] on span "Solicitudes" at bounding box center [76, 174] width 55 height 18
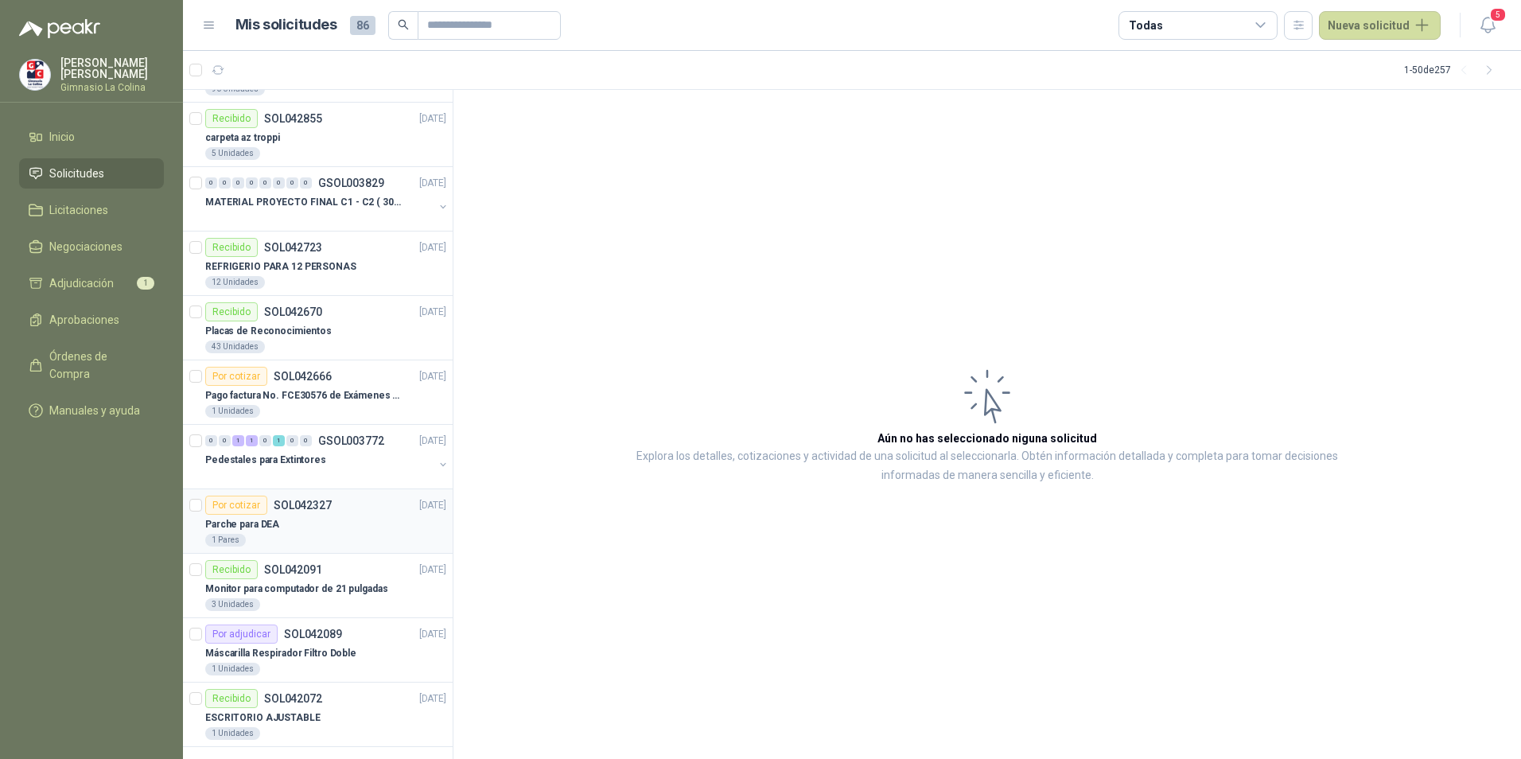
scroll to position [2575, 0]
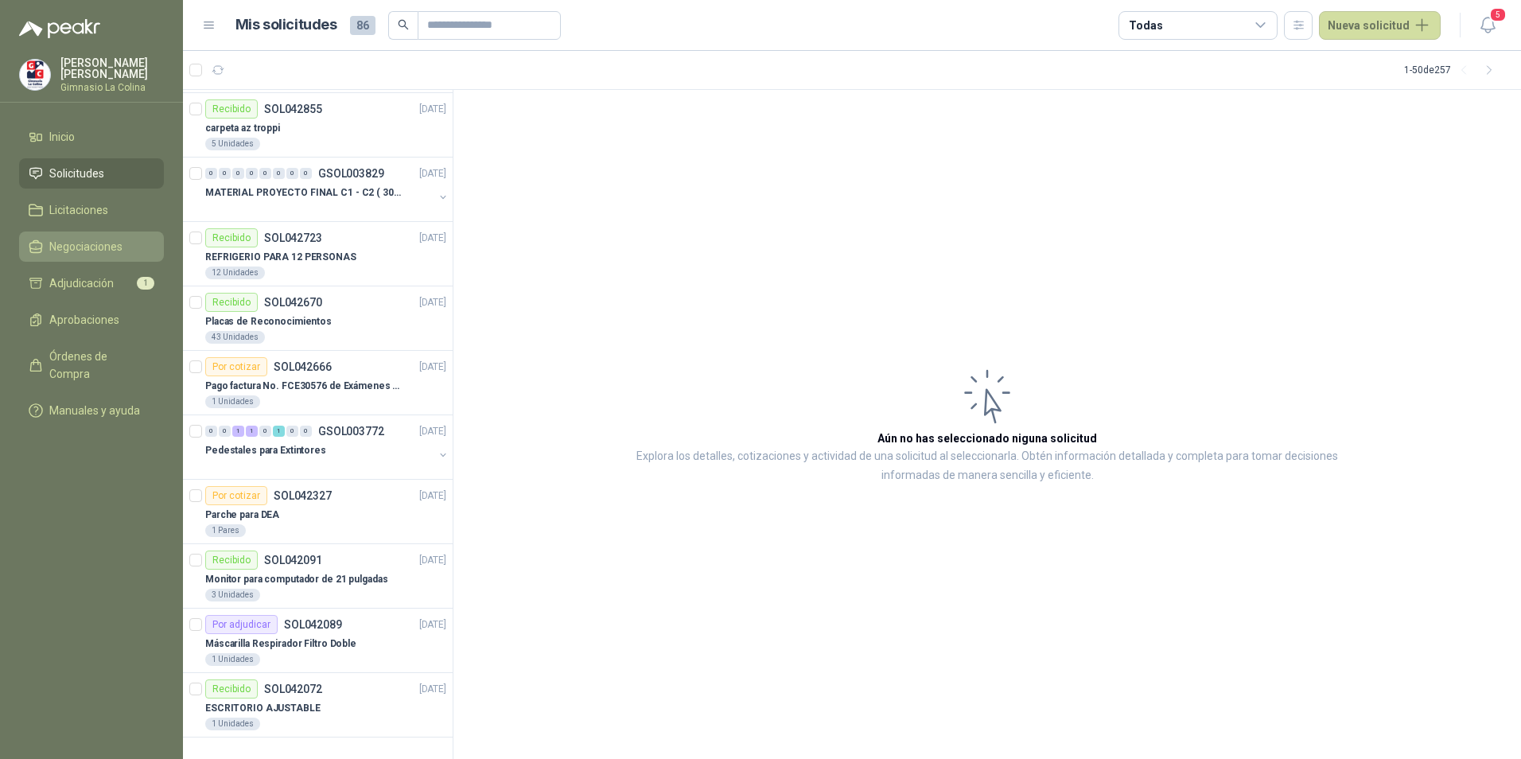
click at [82, 252] on span "Negociaciones" at bounding box center [85, 247] width 73 height 18
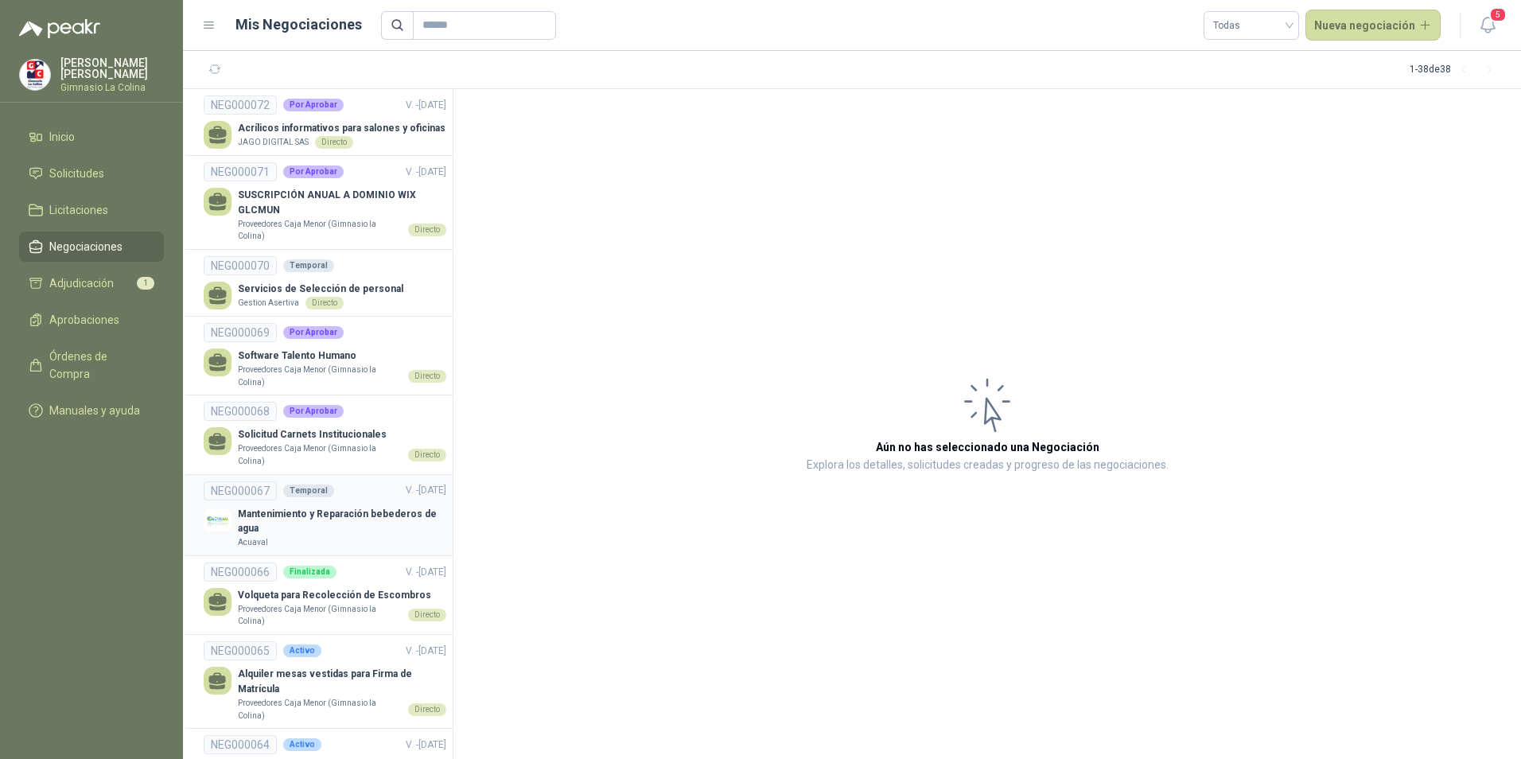
scroll to position [318, 0]
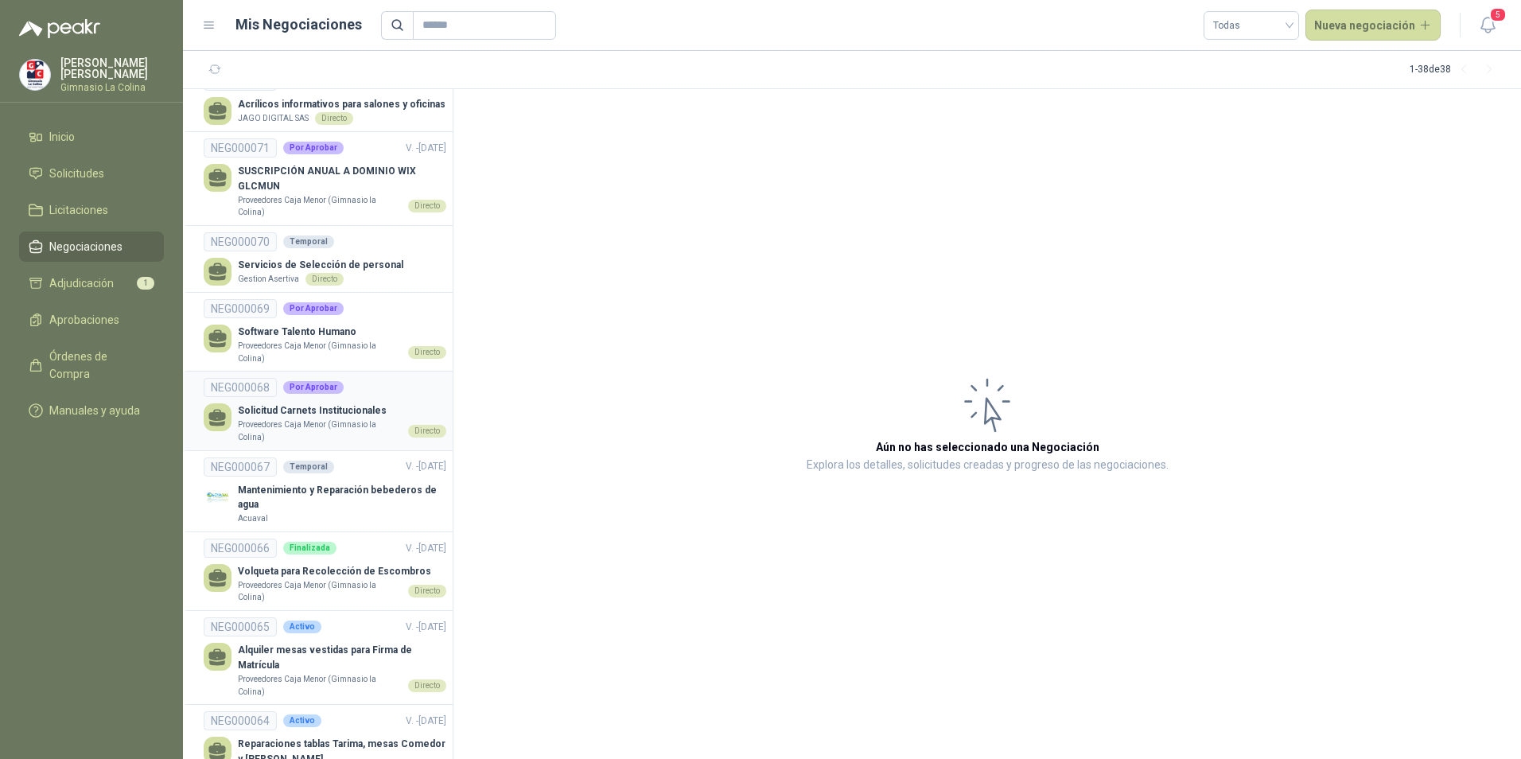
click at [280, 425] on p "Proveedores Caja Menor (Gimnasio la Colina)" at bounding box center [320, 431] width 164 height 25
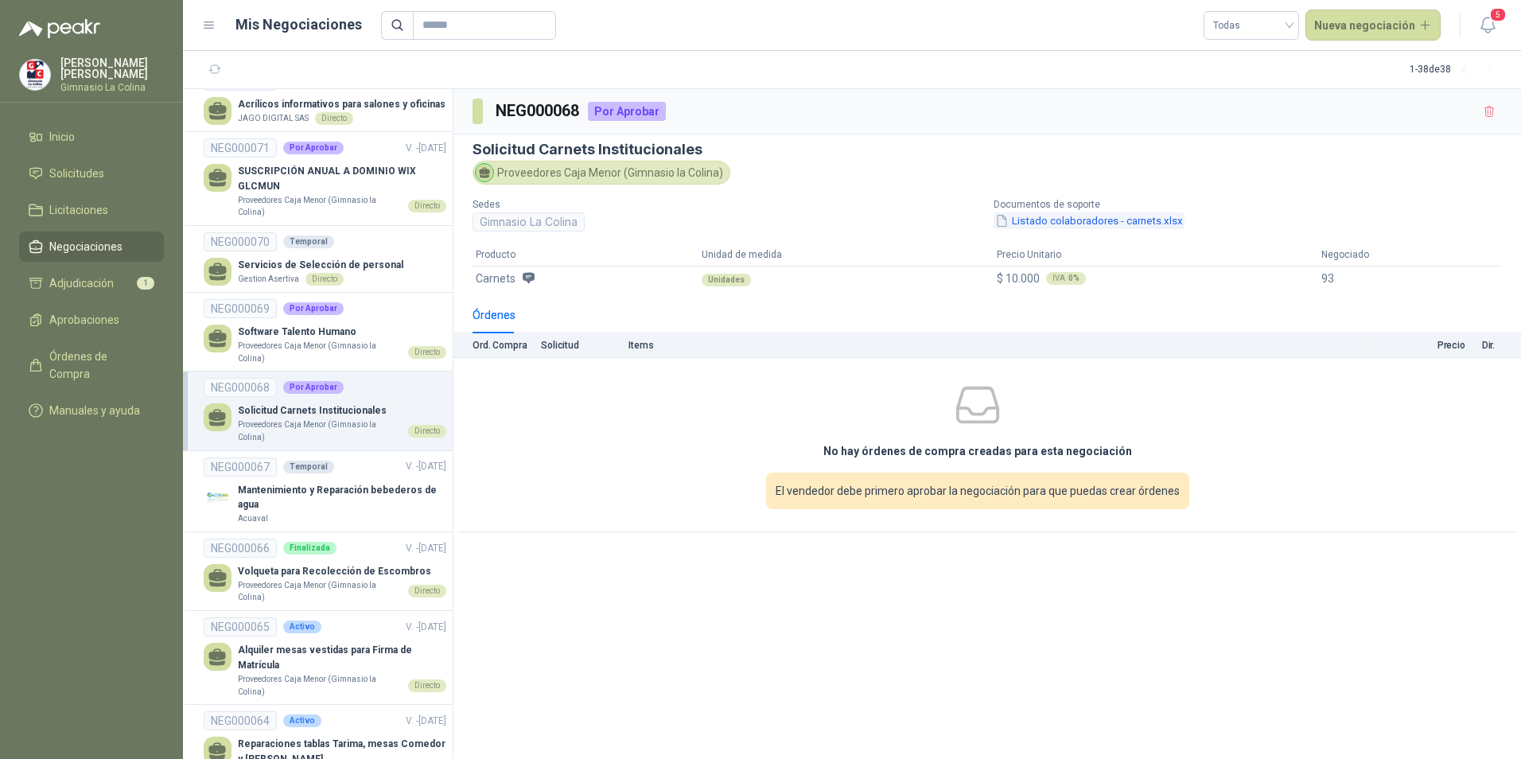
click at [1054, 226] on button "Listado colaboradores - carnets.xlsx" at bounding box center [1089, 220] width 191 height 17
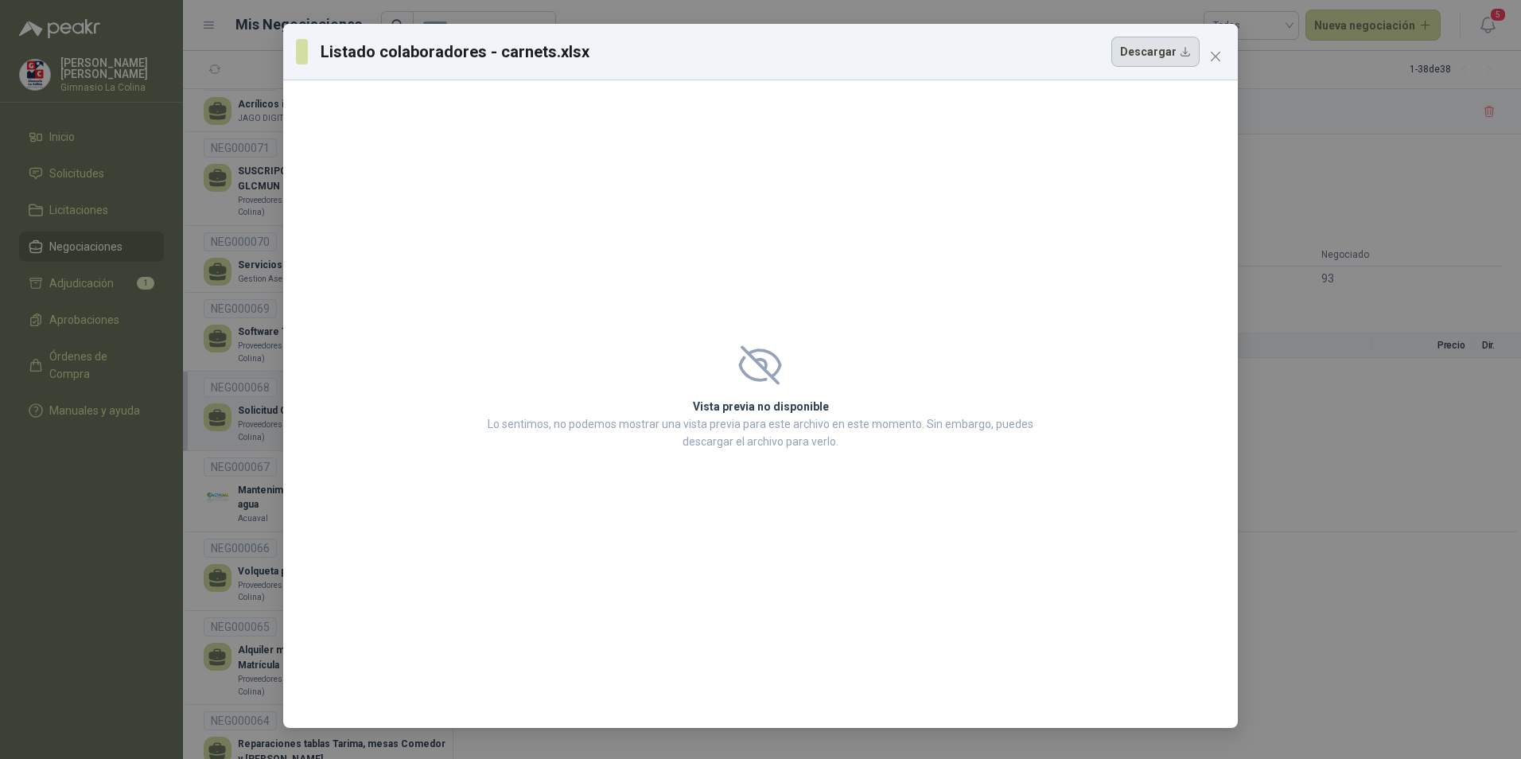
click at [1152, 56] on button "Descargar" at bounding box center [1155, 52] width 88 height 30
